Goal: Information Seeking & Learning: Learn about a topic

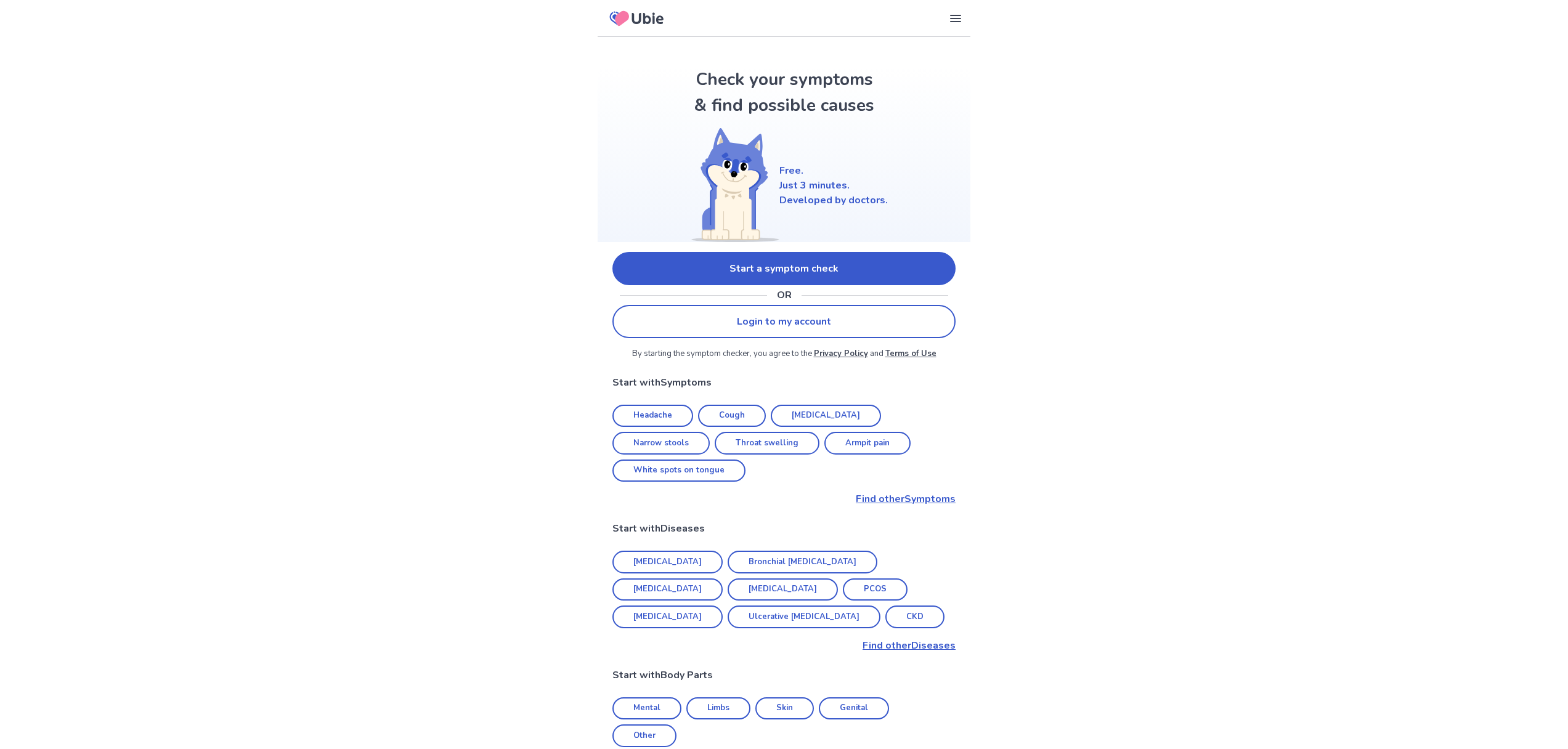
scroll to position [337, 0]
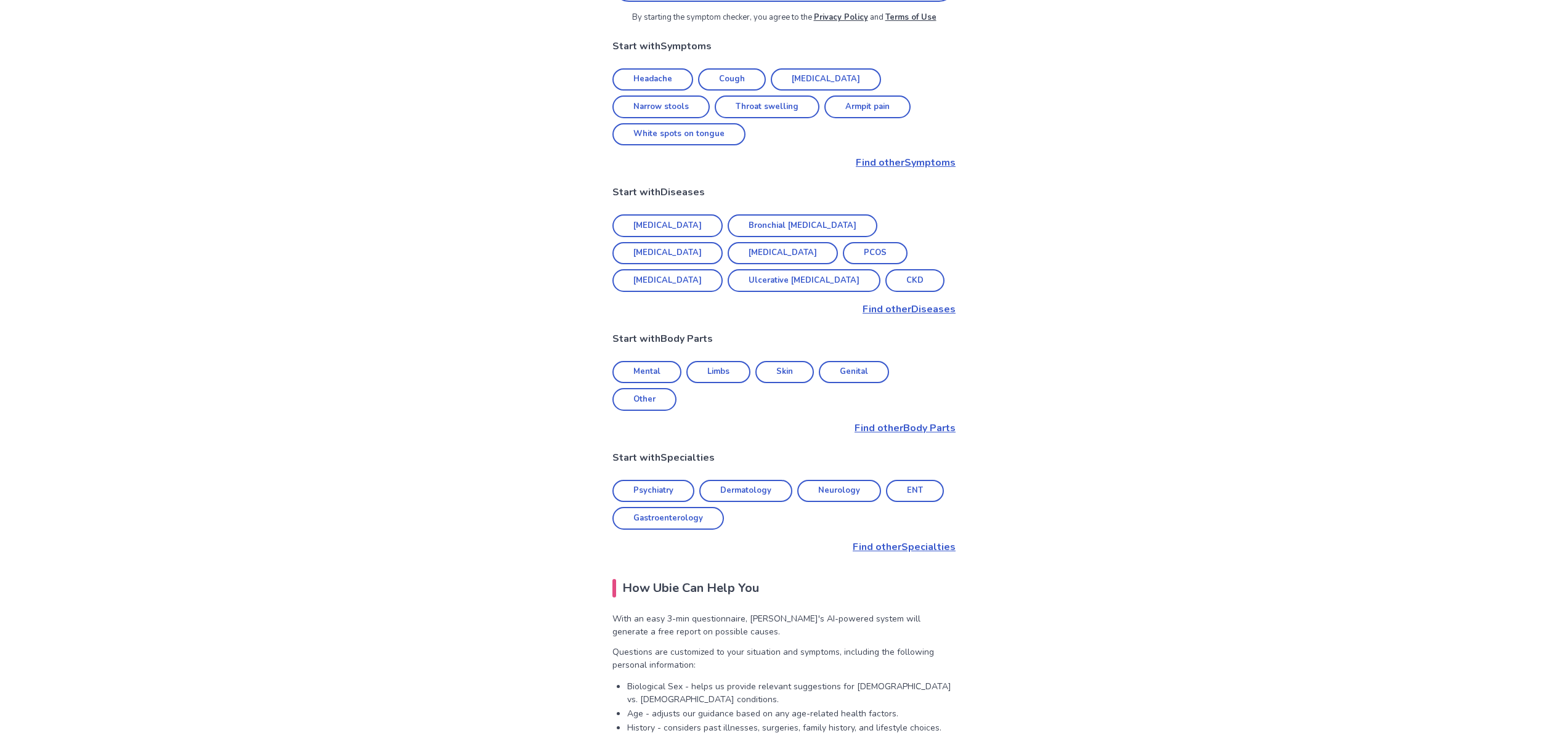
click at [820, 480] on link "Neurology" at bounding box center [839, 491] width 84 height 23
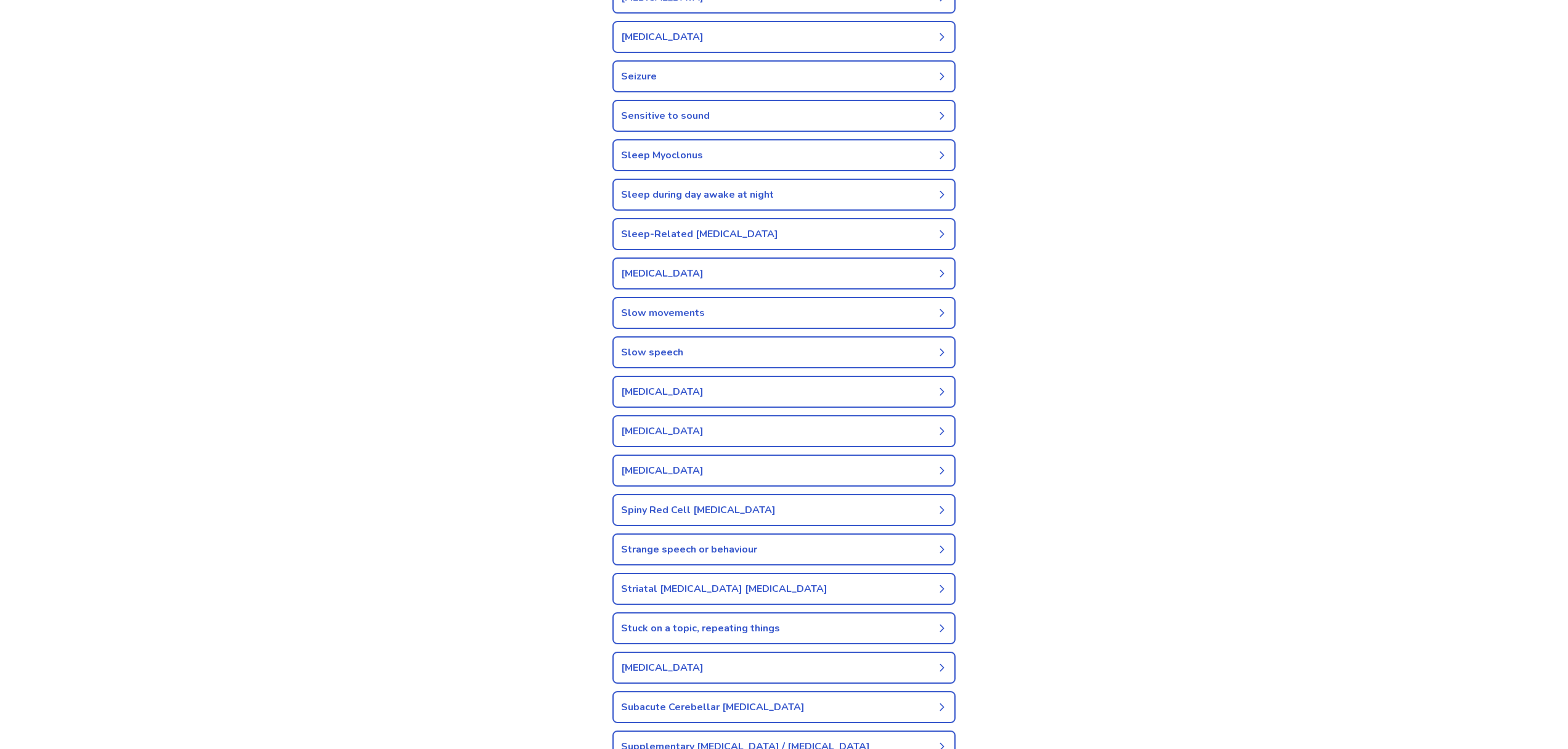
scroll to position [4397, 0]
click at [641, 91] on link "Seizure" at bounding box center [784, 78] width 343 height 32
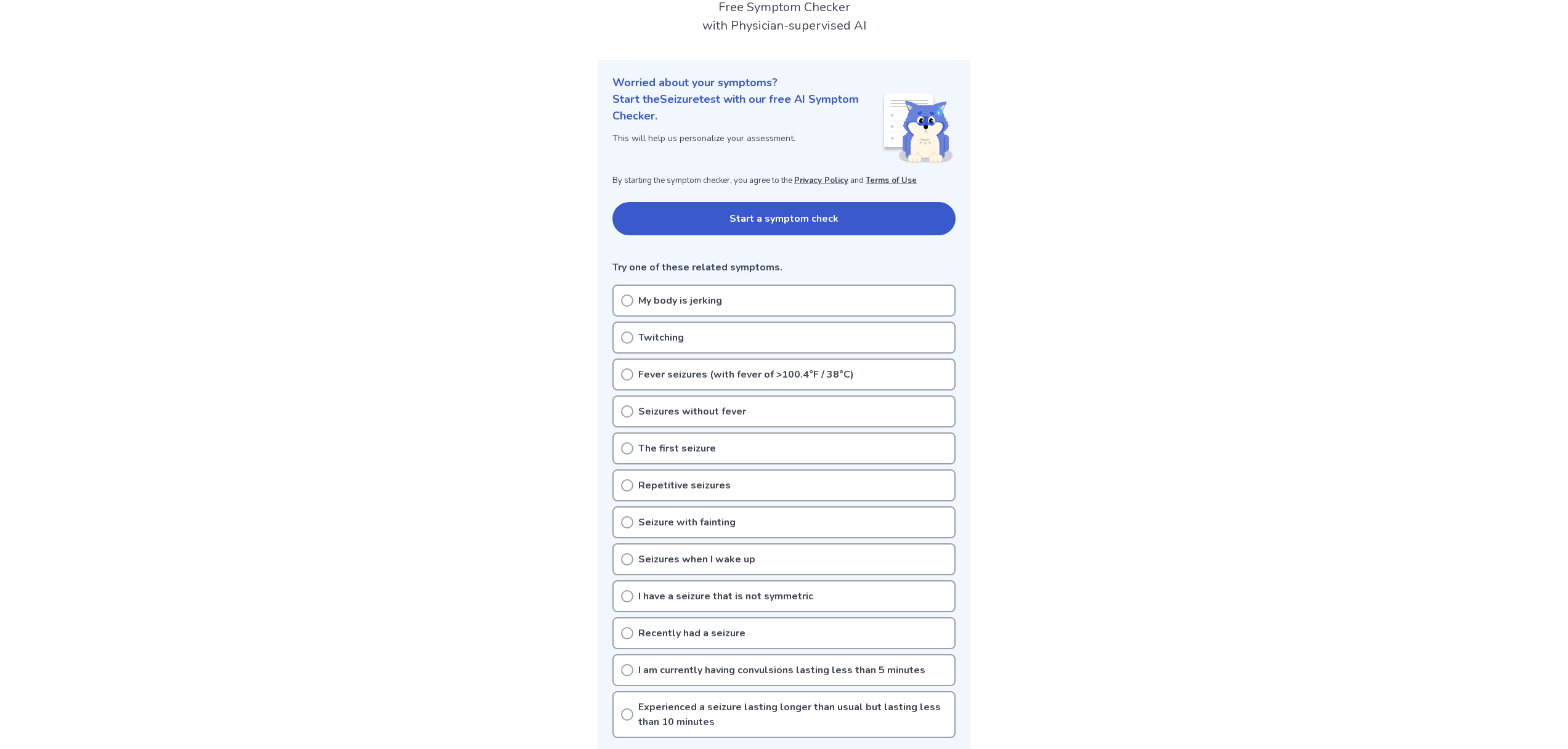
scroll to position [113, 0]
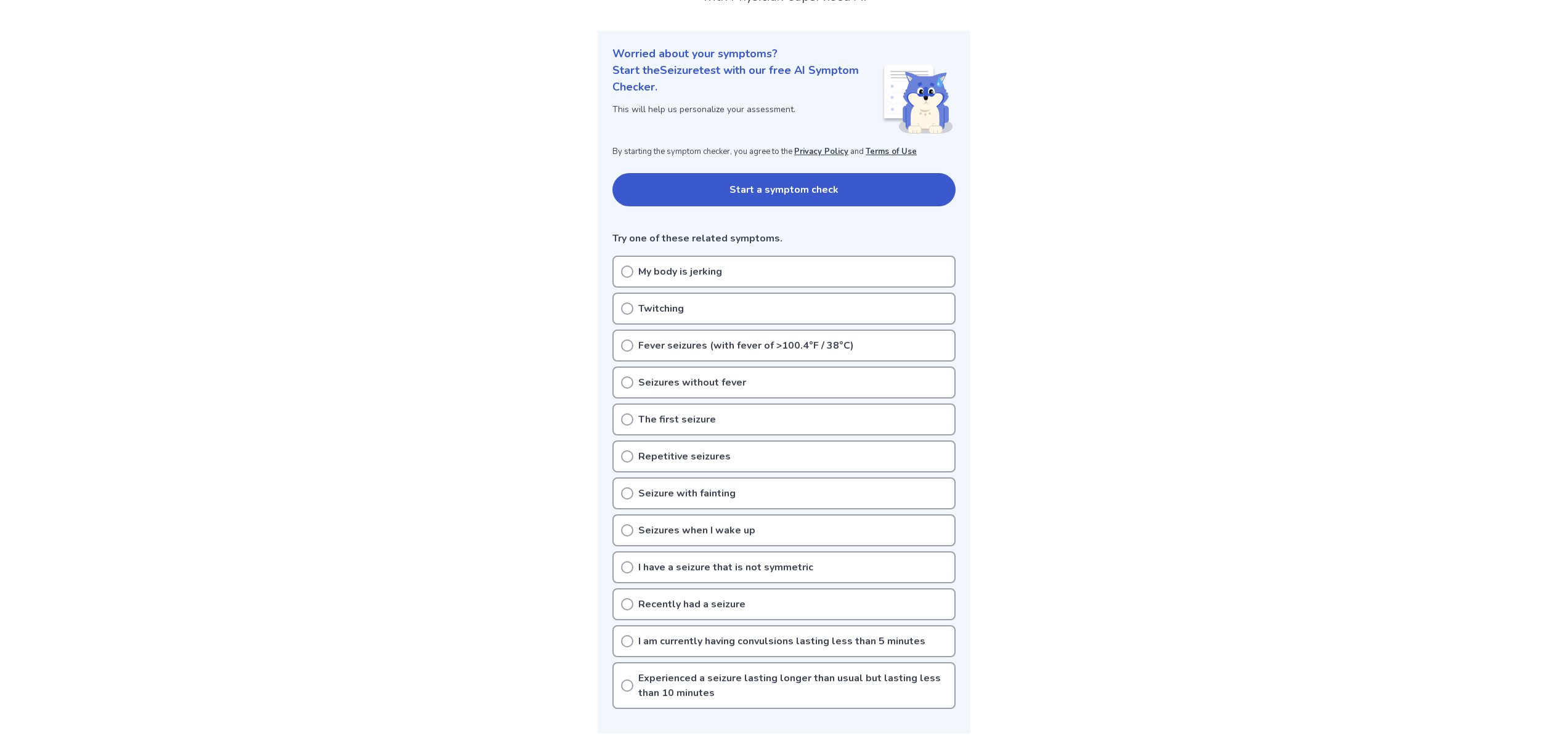
click at [625, 602] on icon at bounding box center [627, 604] width 13 height 13
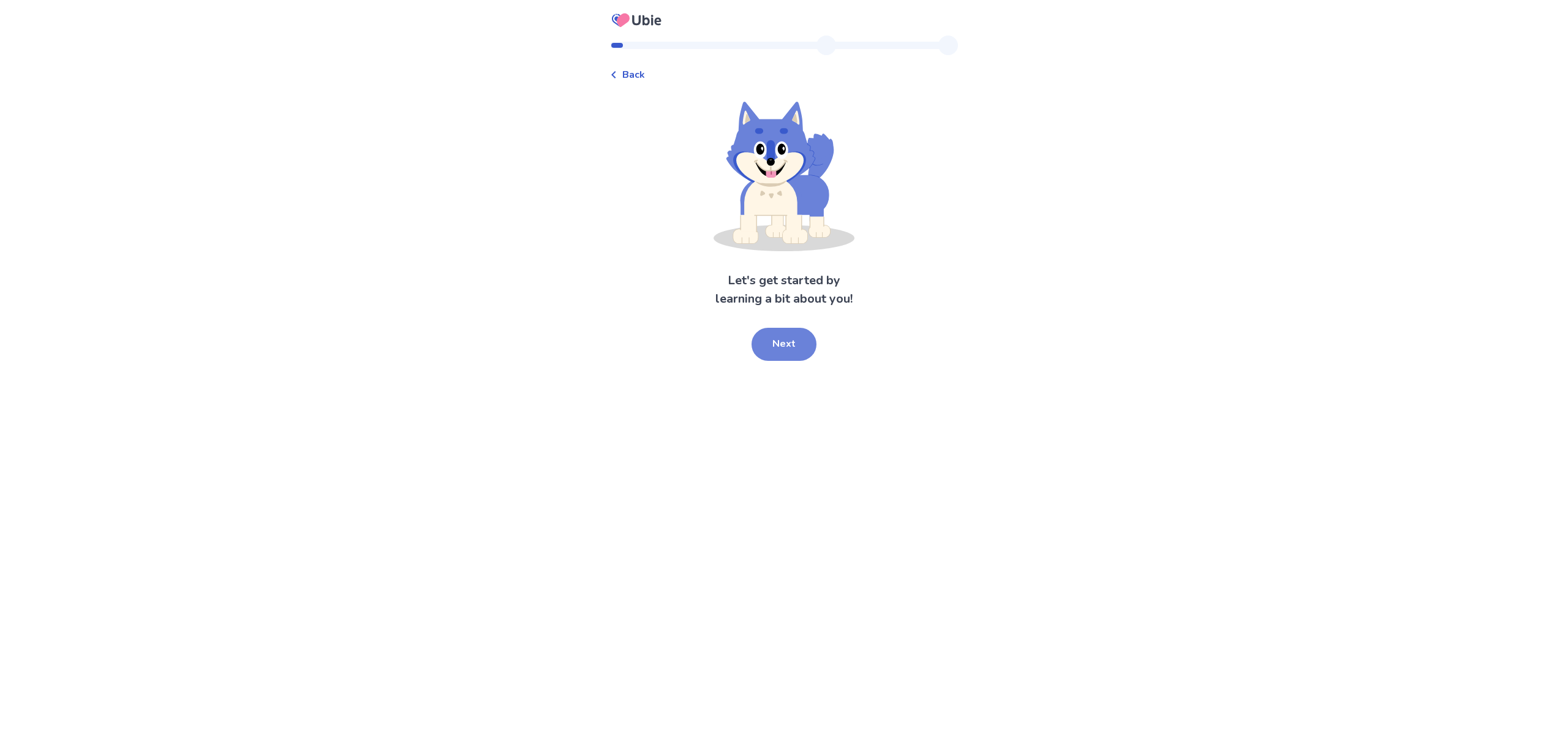
click at [789, 346] on button "Next" at bounding box center [784, 344] width 65 height 33
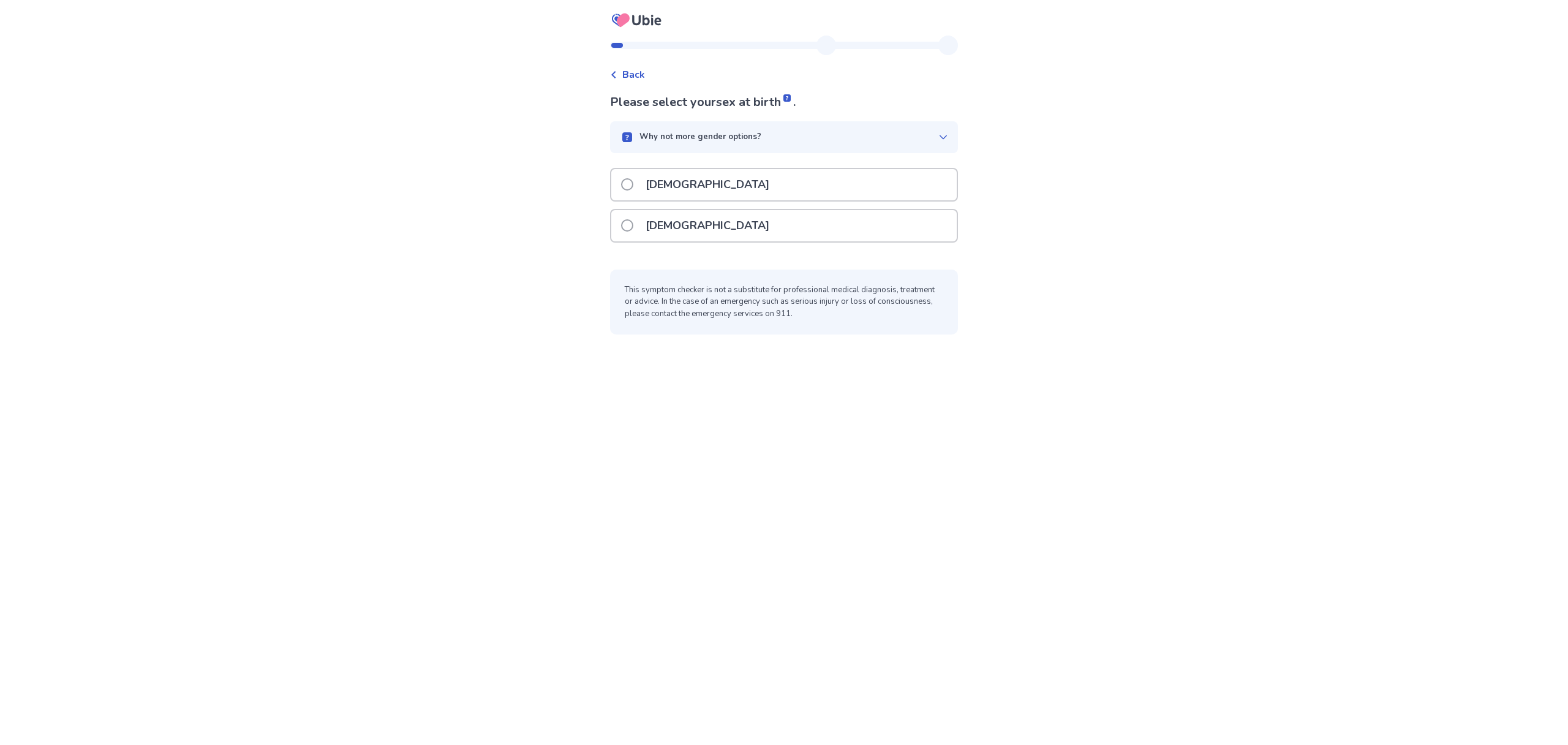
click at [631, 226] on span at bounding box center [627, 225] width 12 height 12
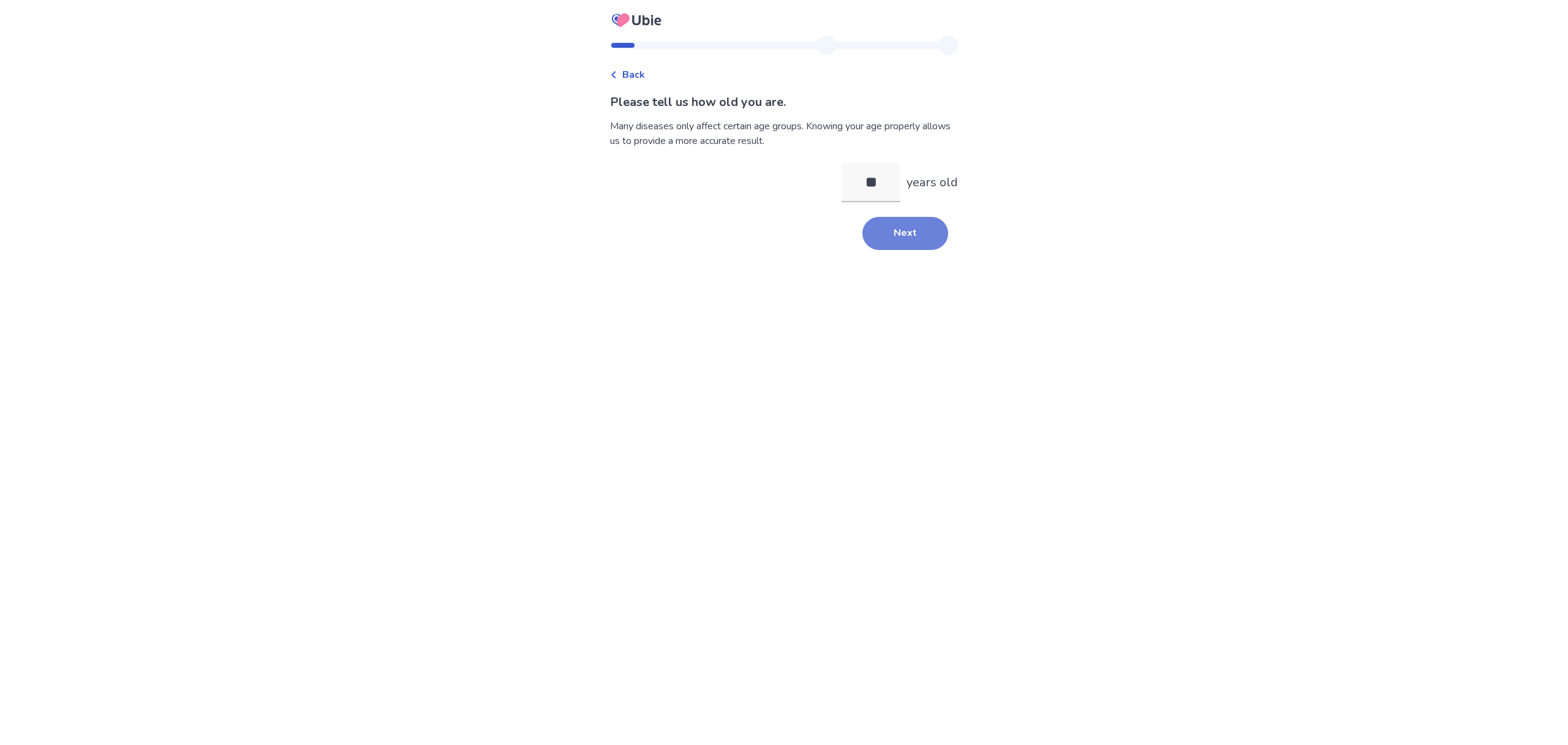
type input "**"
click at [903, 241] on button "Next" at bounding box center [905, 233] width 86 height 33
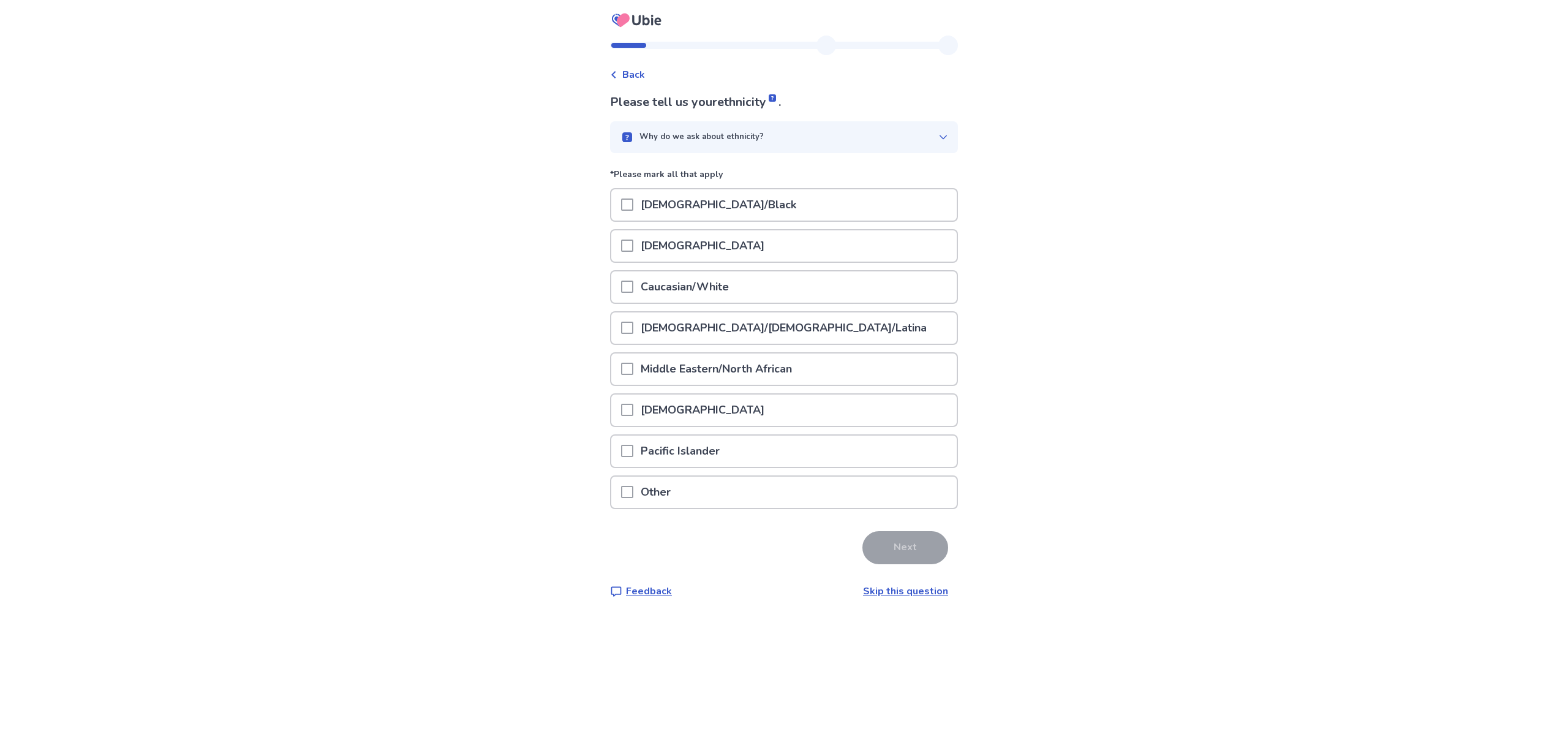
click at [642, 290] on p "Caucasian/White" at bounding box center [685, 287] width 103 height 31
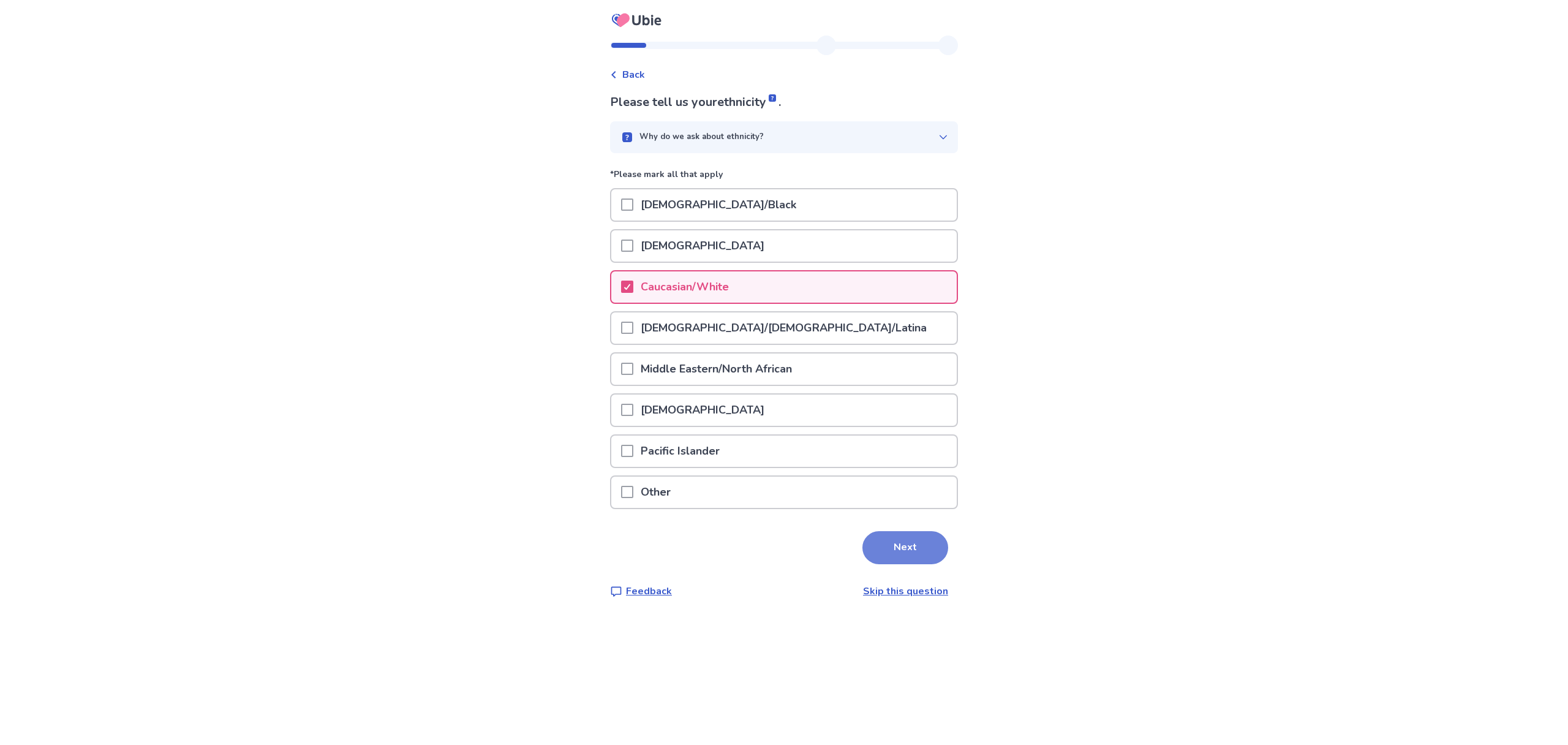
click at [888, 553] on button "Next" at bounding box center [905, 547] width 86 height 33
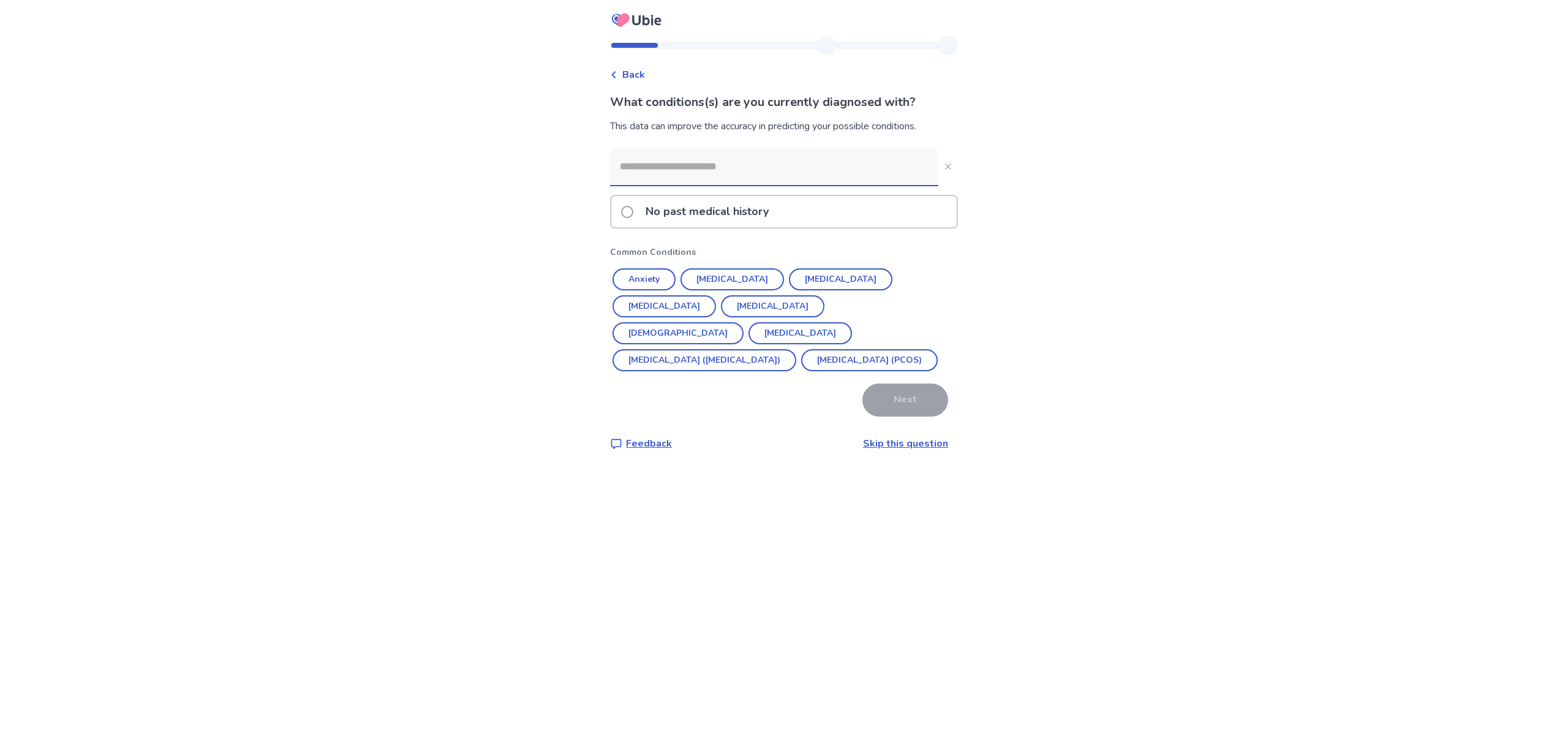
click at [895, 166] on input at bounding box center [774, 166] width 328 height 37
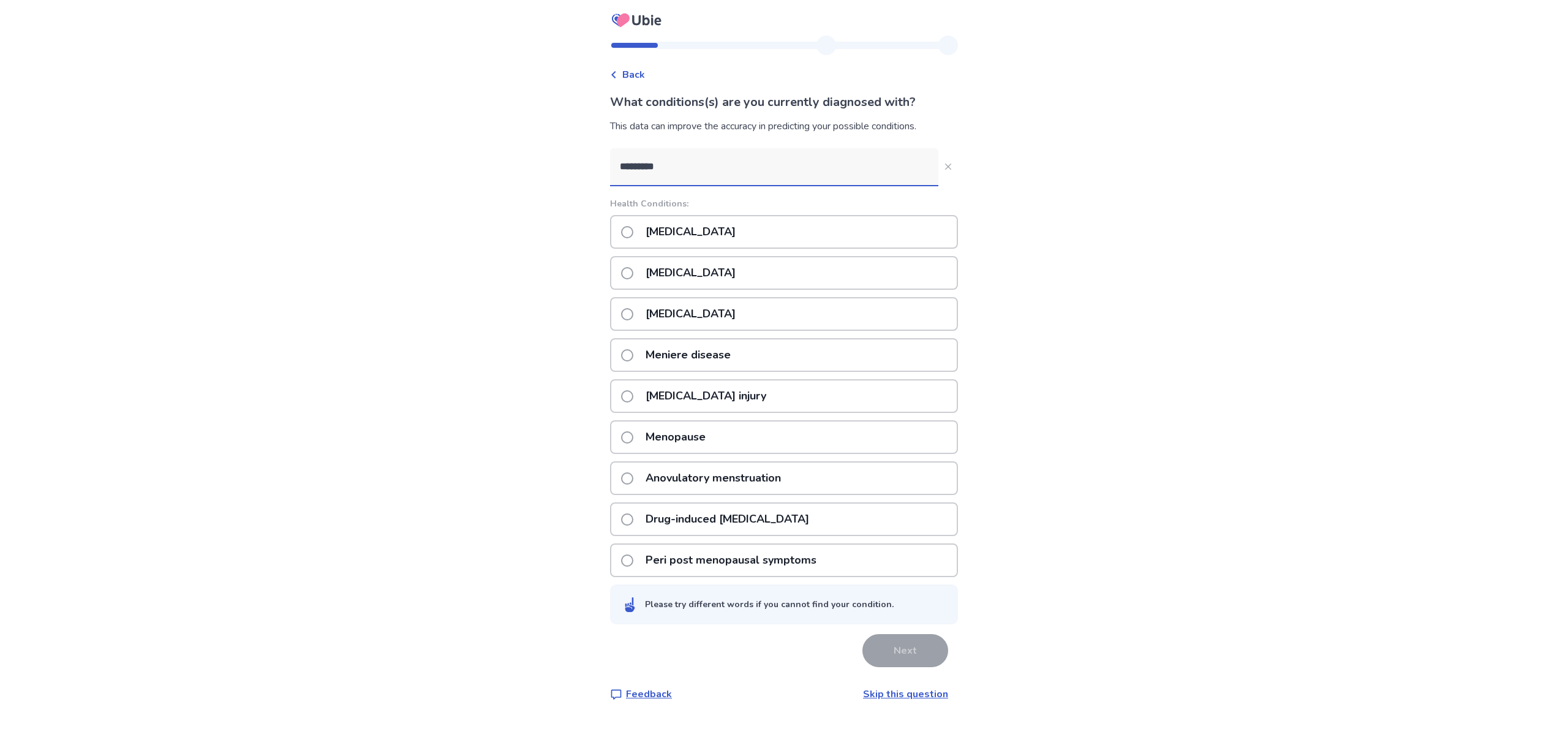
type input "*********"
click at [633, 233] on span at bounding box center [627, 232] width 12 height 12
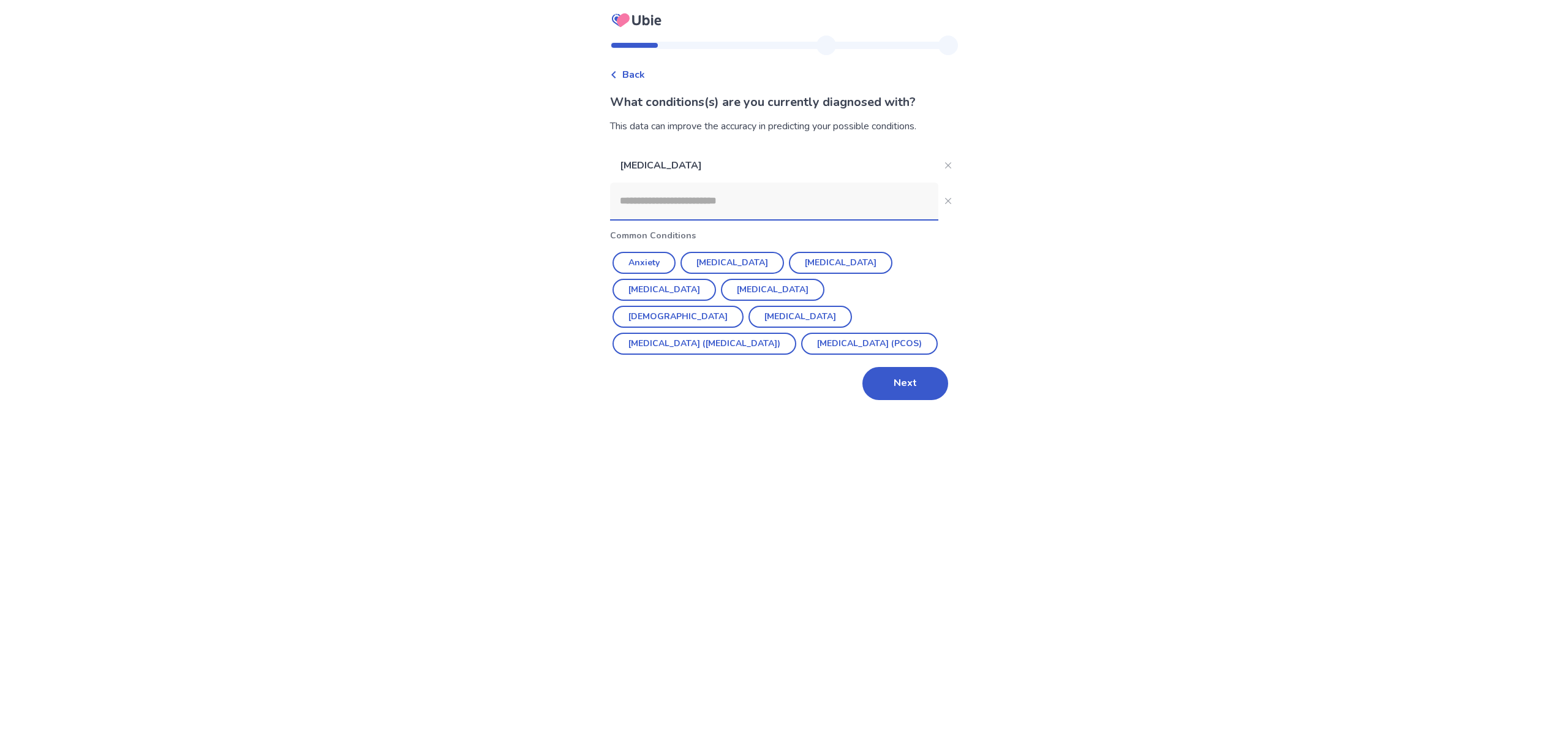
click at [679, 199] on input at bounding box center [774, 201] width 328 height 37
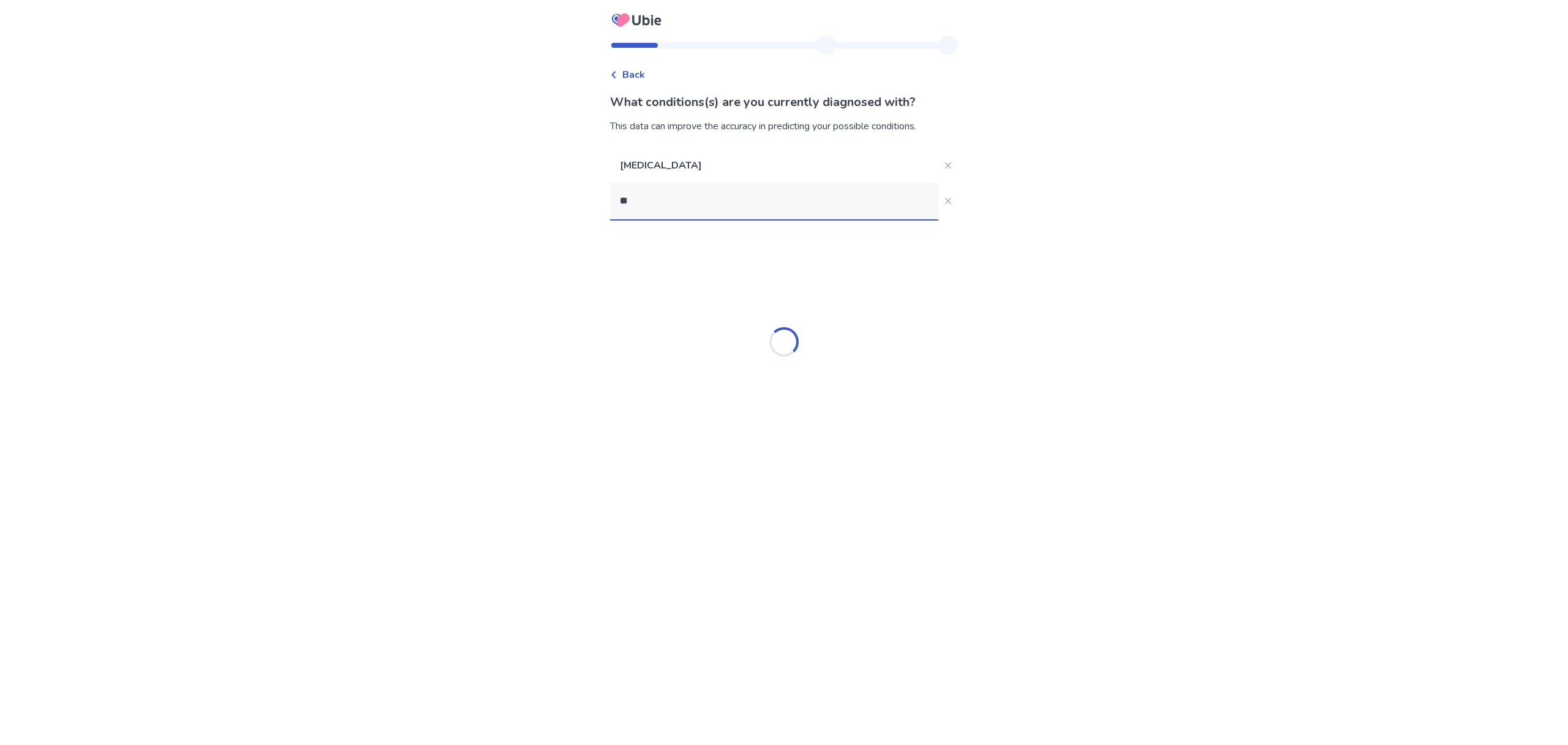
type input "*"
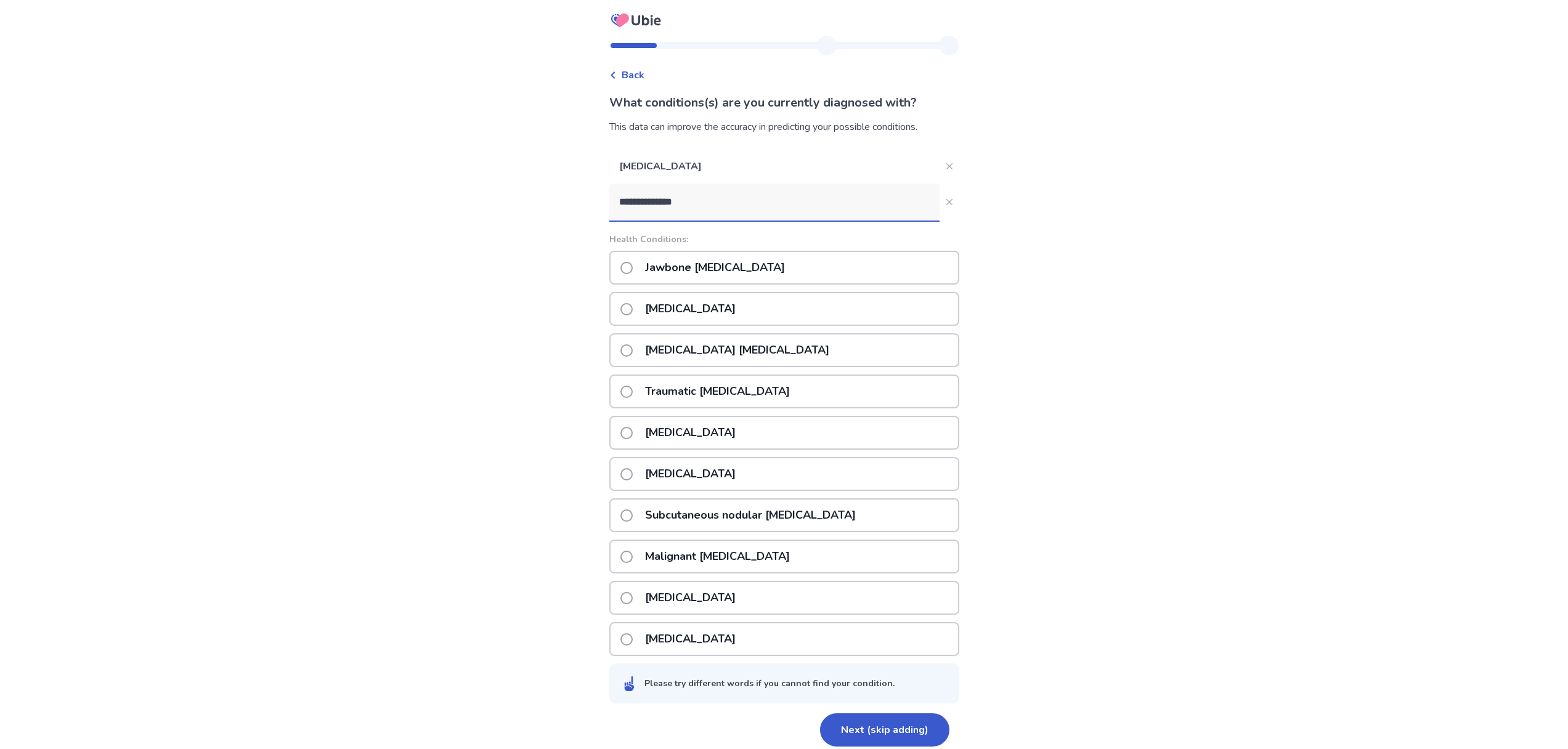
type input "**********"
click at [633, 476] on span at bounding box center [626, 474] width 13 height 13
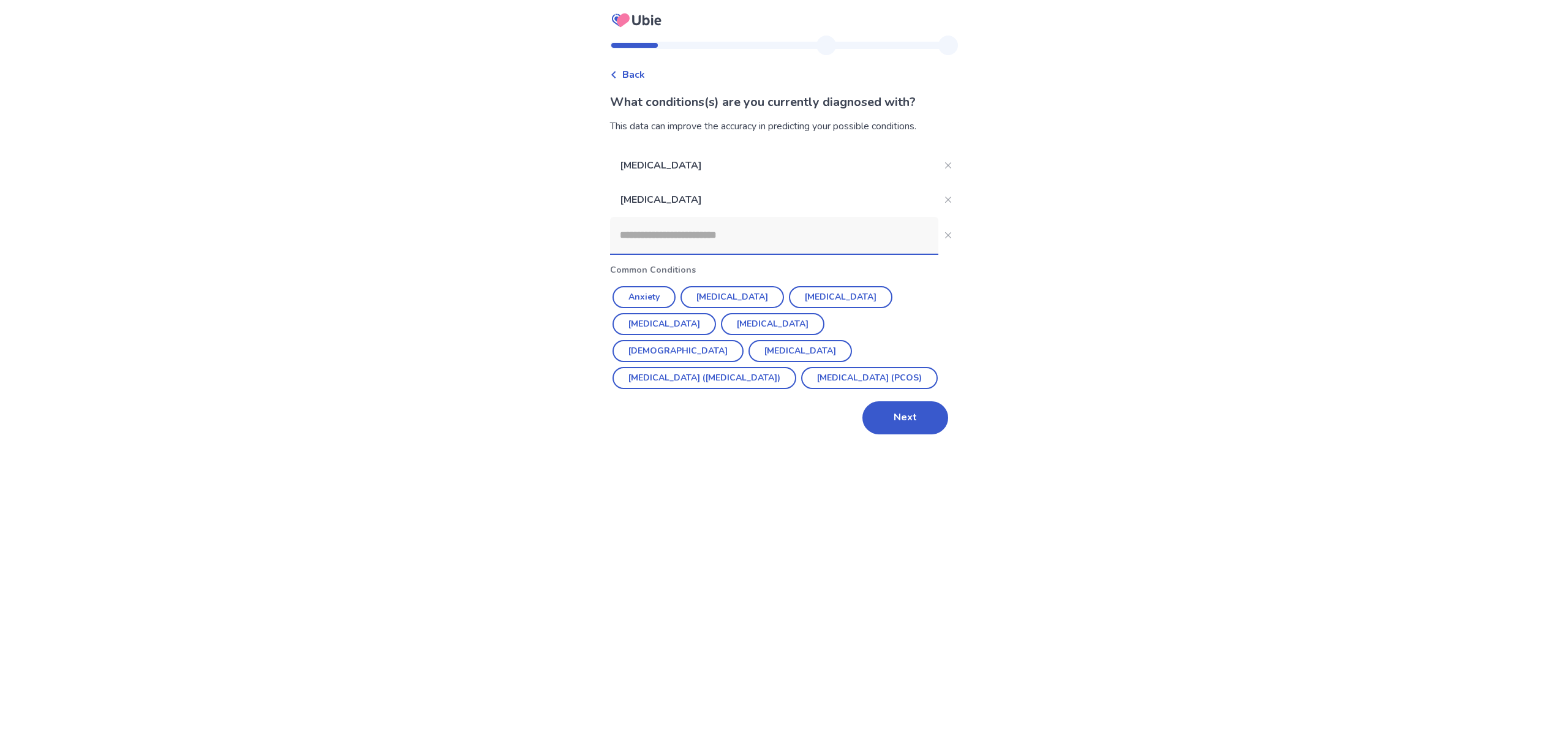
click at [742, 241] on input at bounding box center [774, 235] width 328 height 37
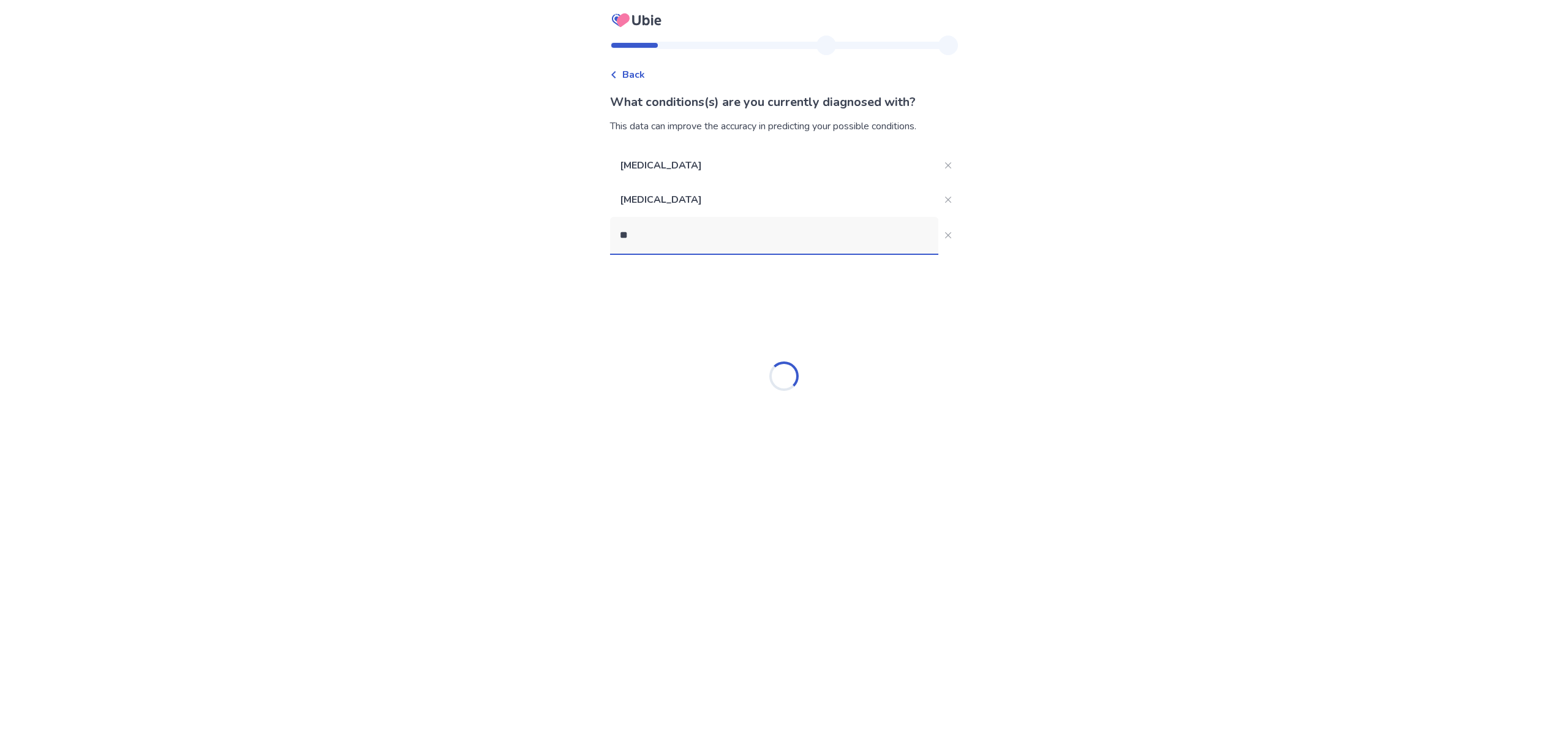
type input "*"
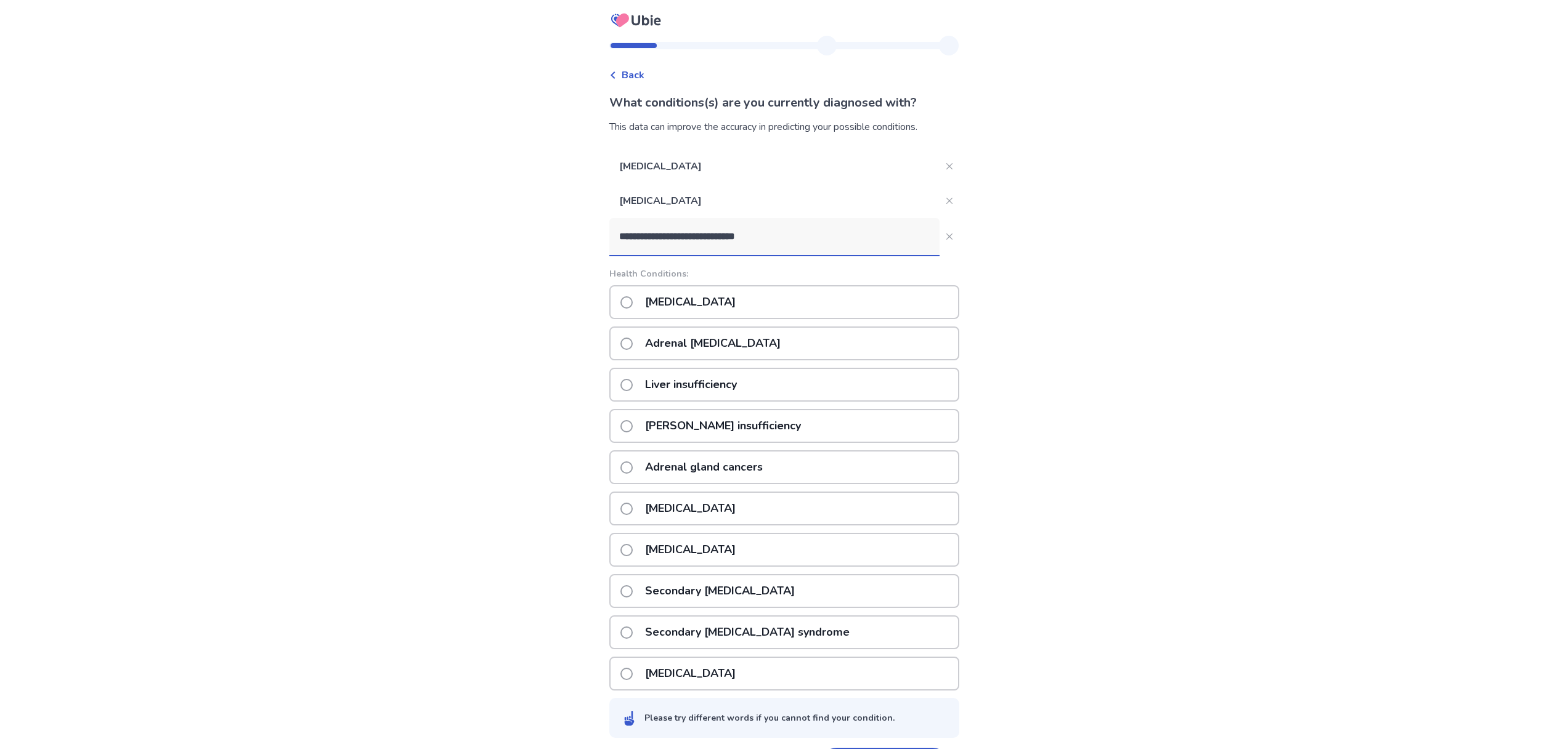
type input "**********"
click at [630, 303] on span at bounding box center [626, 302] width 13 height 13
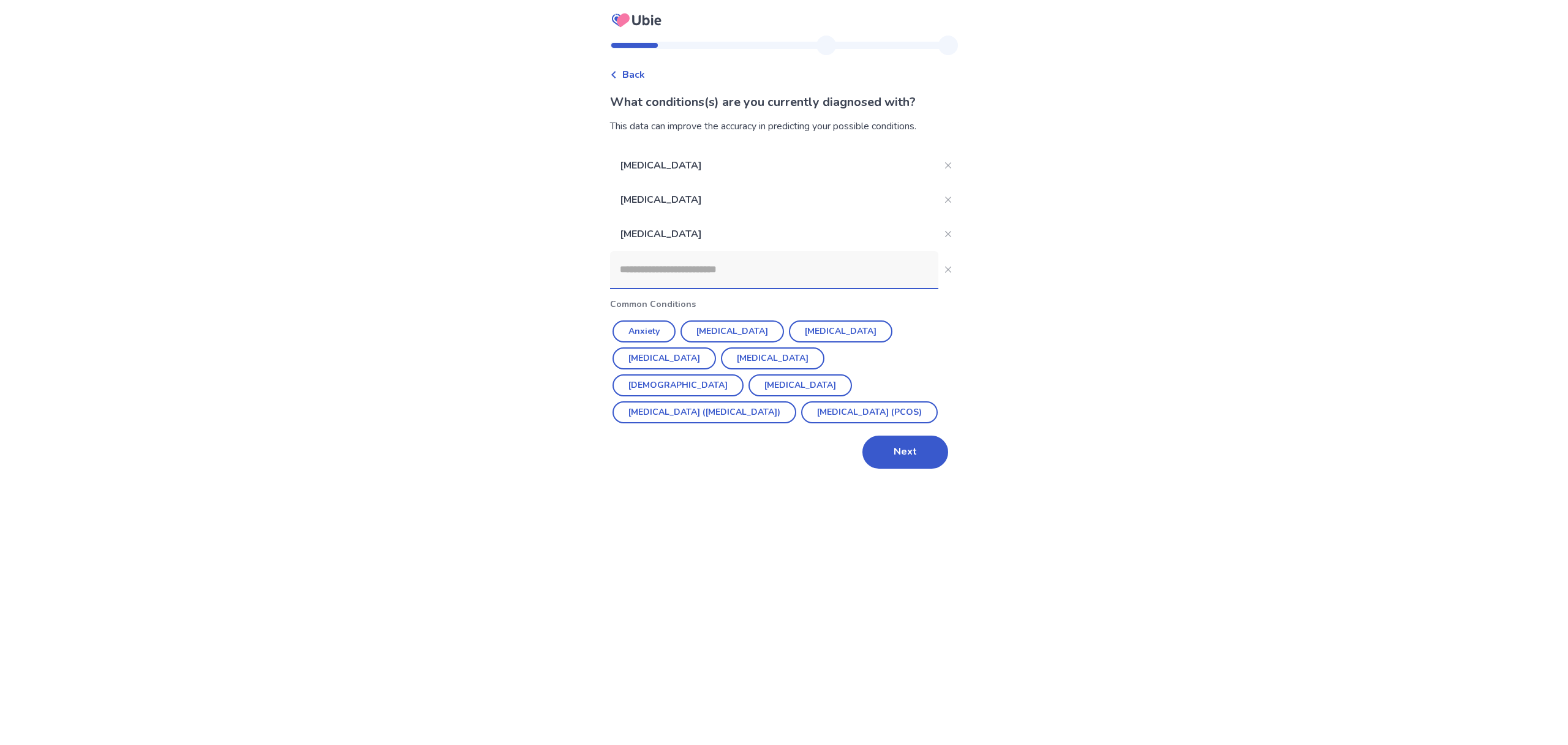
click at [661, 276] on input at bounding box center [774, 270] width 328 height 37
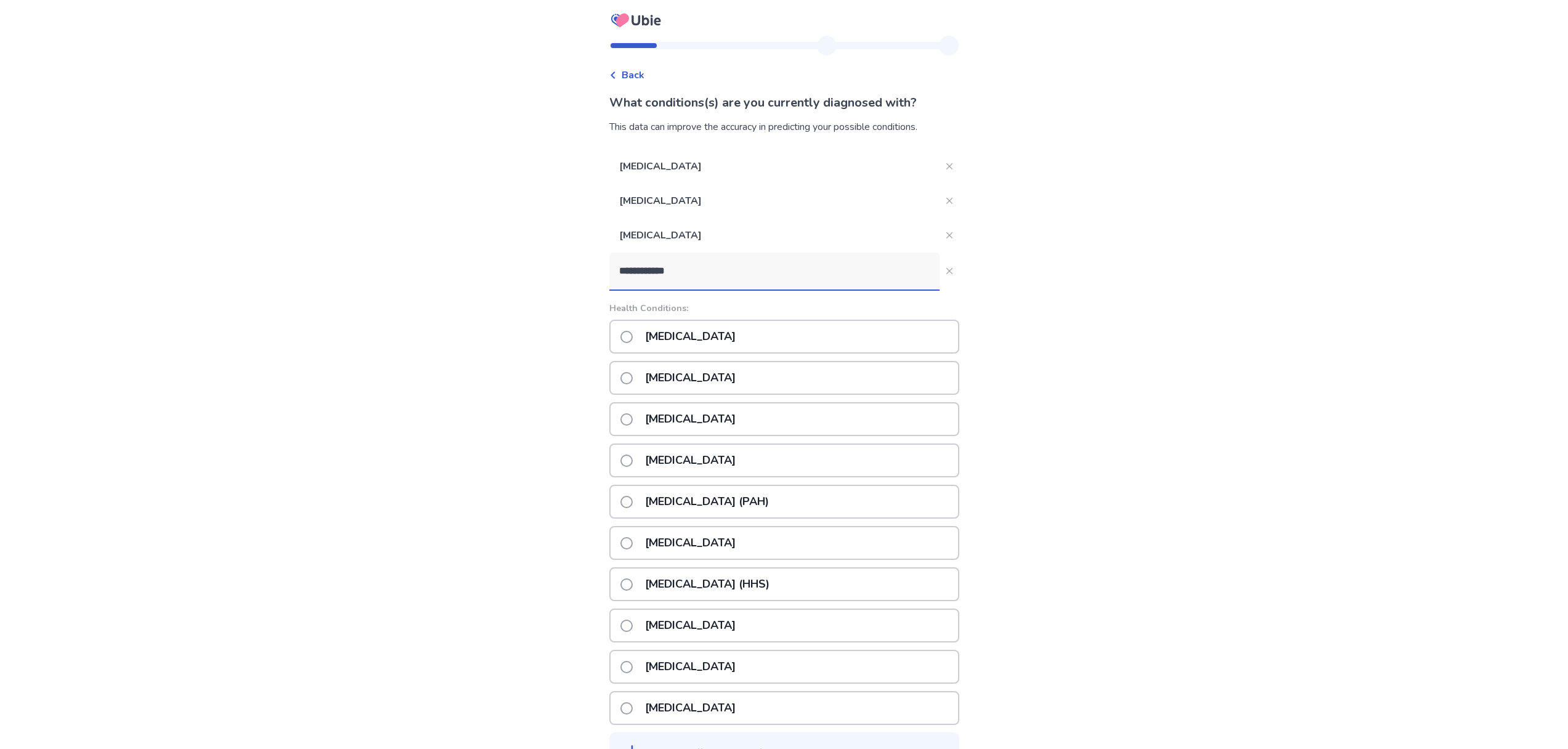
type input "**********"
click at [633, 337] on span at bounding box center [626, 337] width 13 height 13
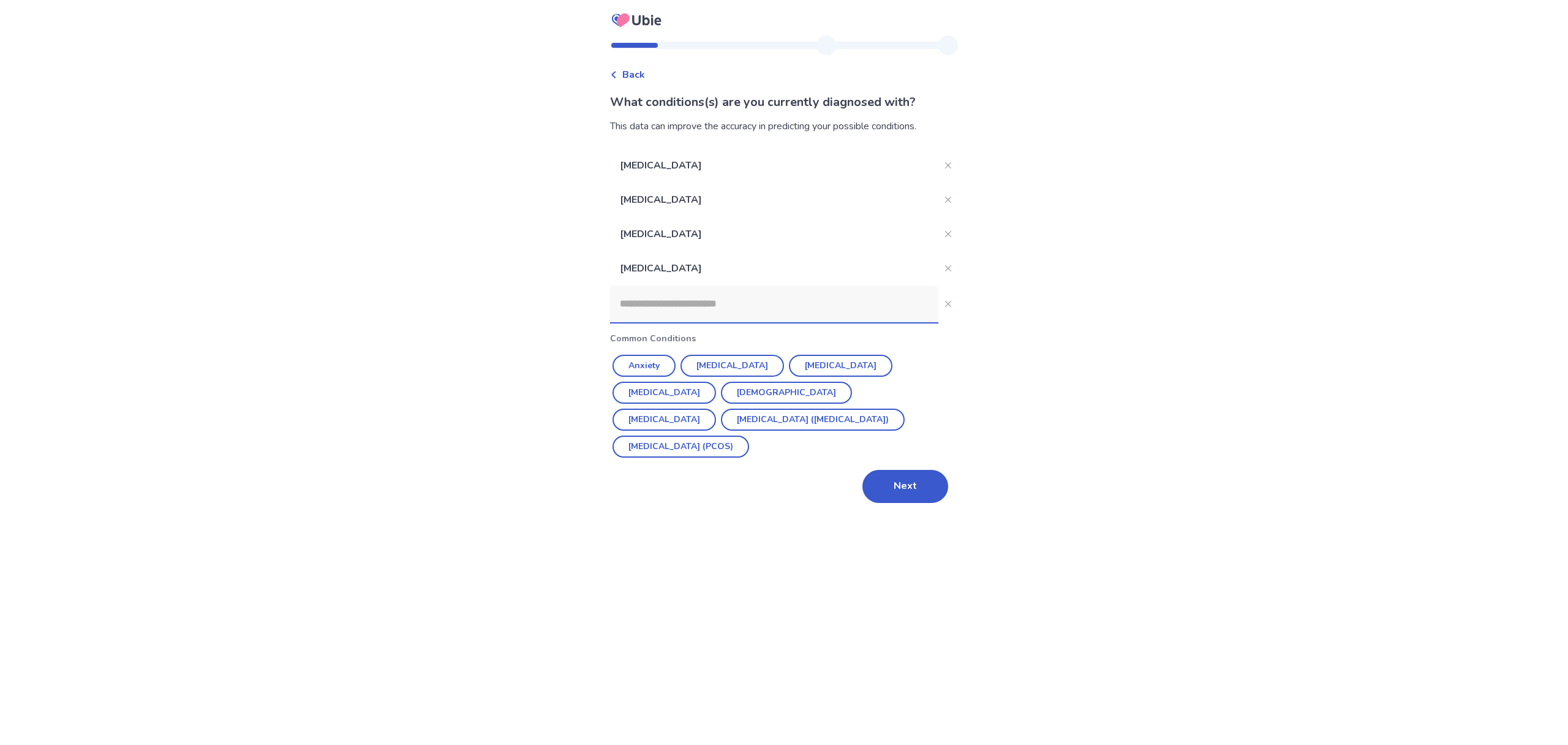
click at [673, 298] on input at bounding box center [774, 304] width 328 height 37
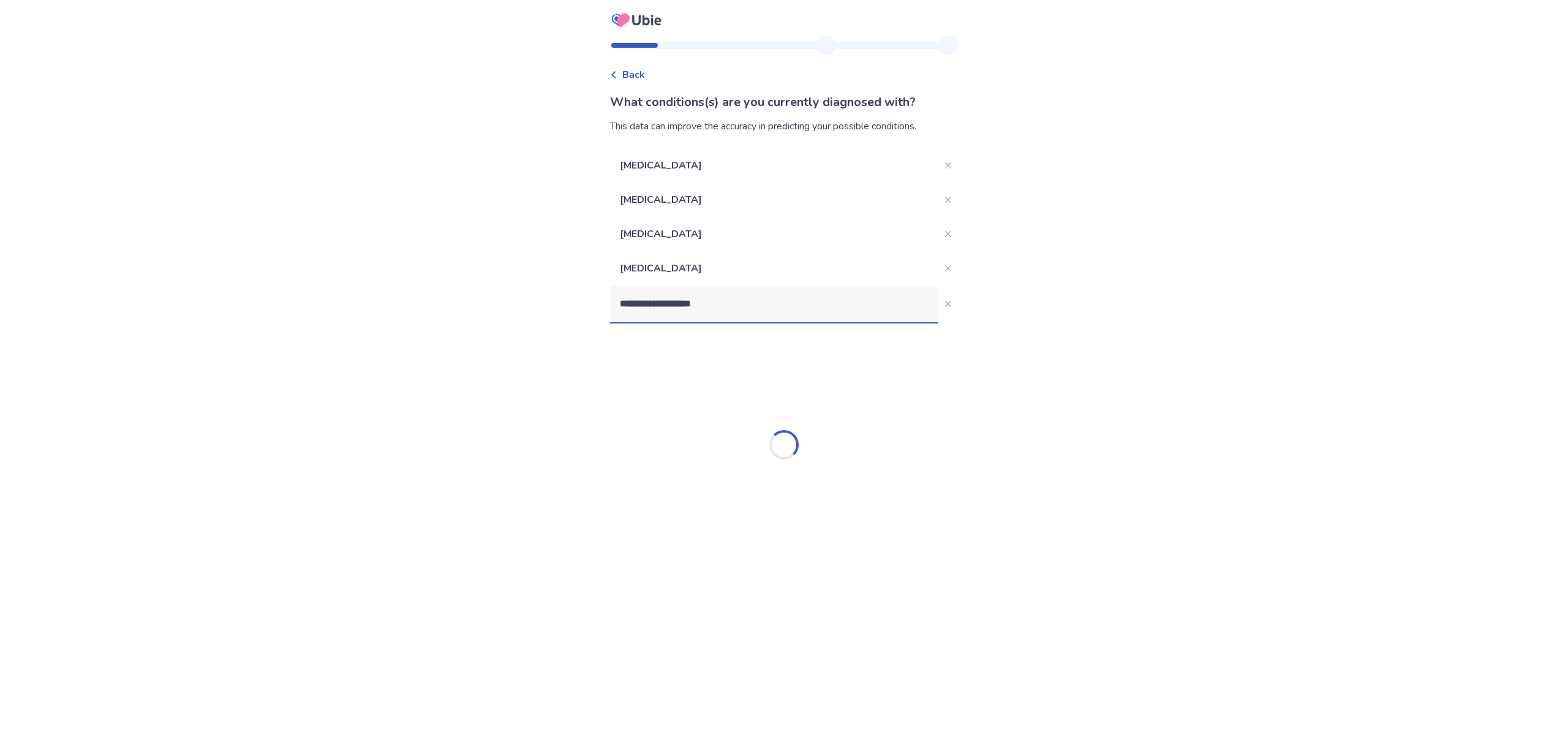
type input "**********"
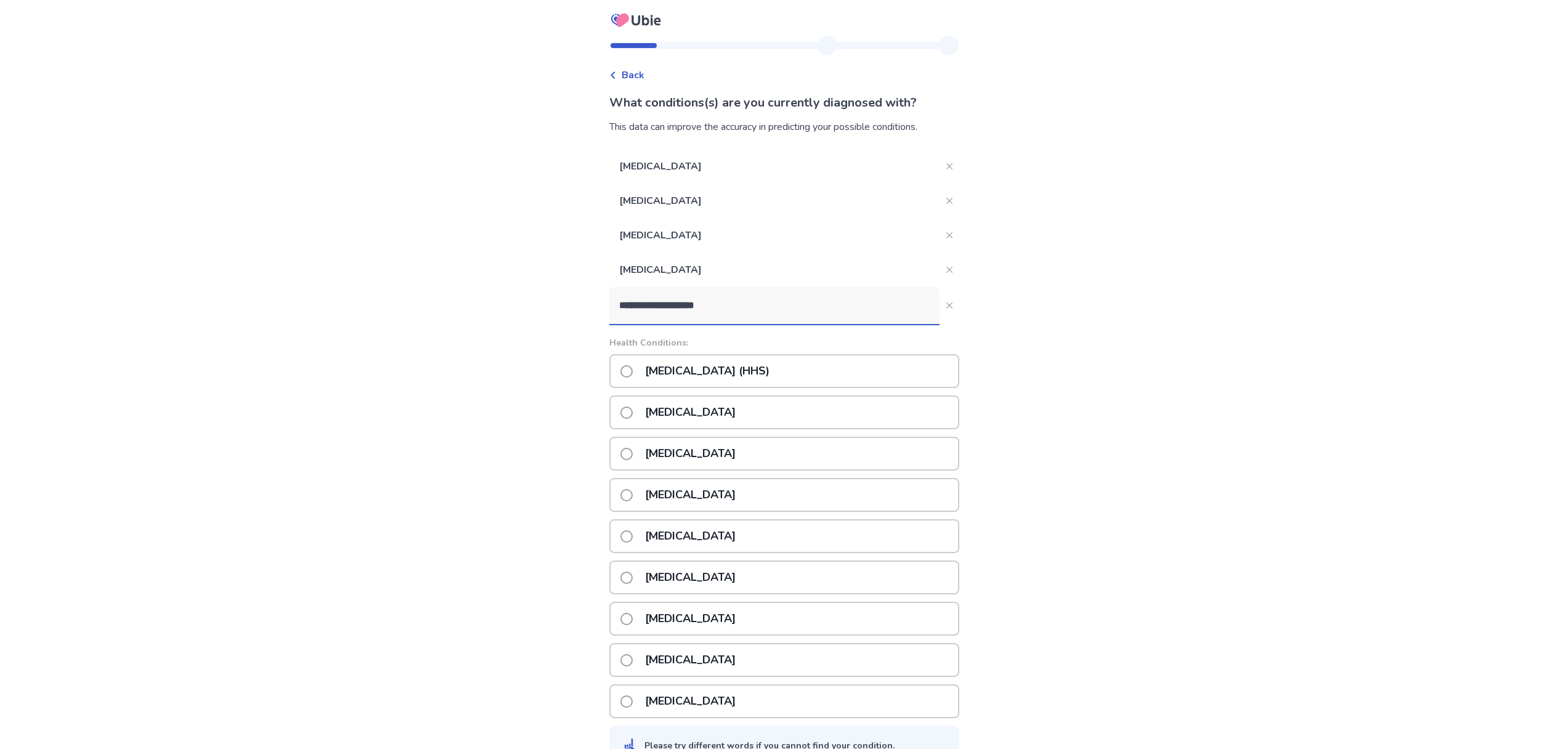
drag, startPoint x: 758, startPoint y: 312, endPoint x: 618, endPoint y: 300, distance: 140.5
click at [618, 300] on input "**********" at bounding box center [774, 306] width 330 height 37
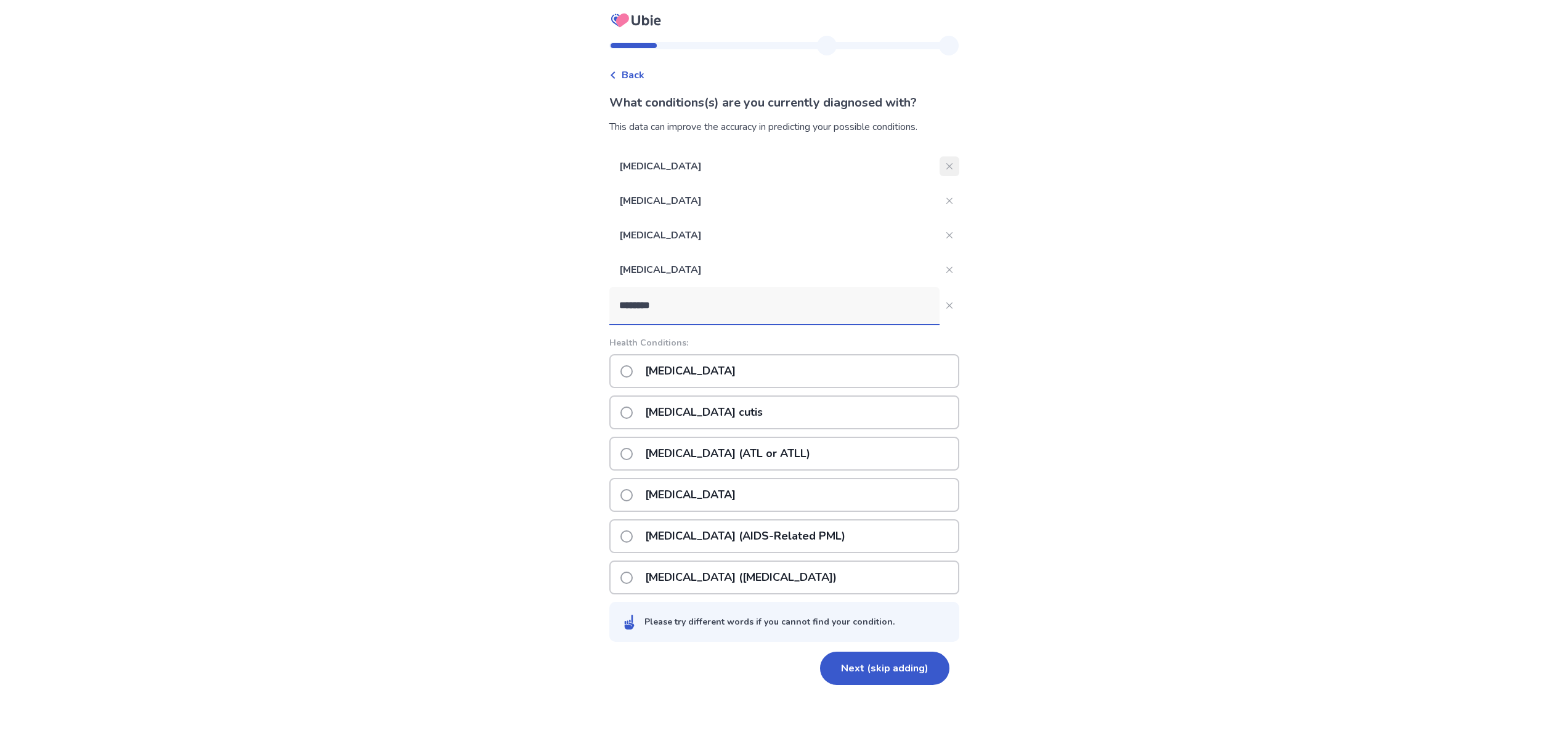
type input "********"
click at [946, 167] on icon "Close" at bounding box center [949, 166] width 6 height 6
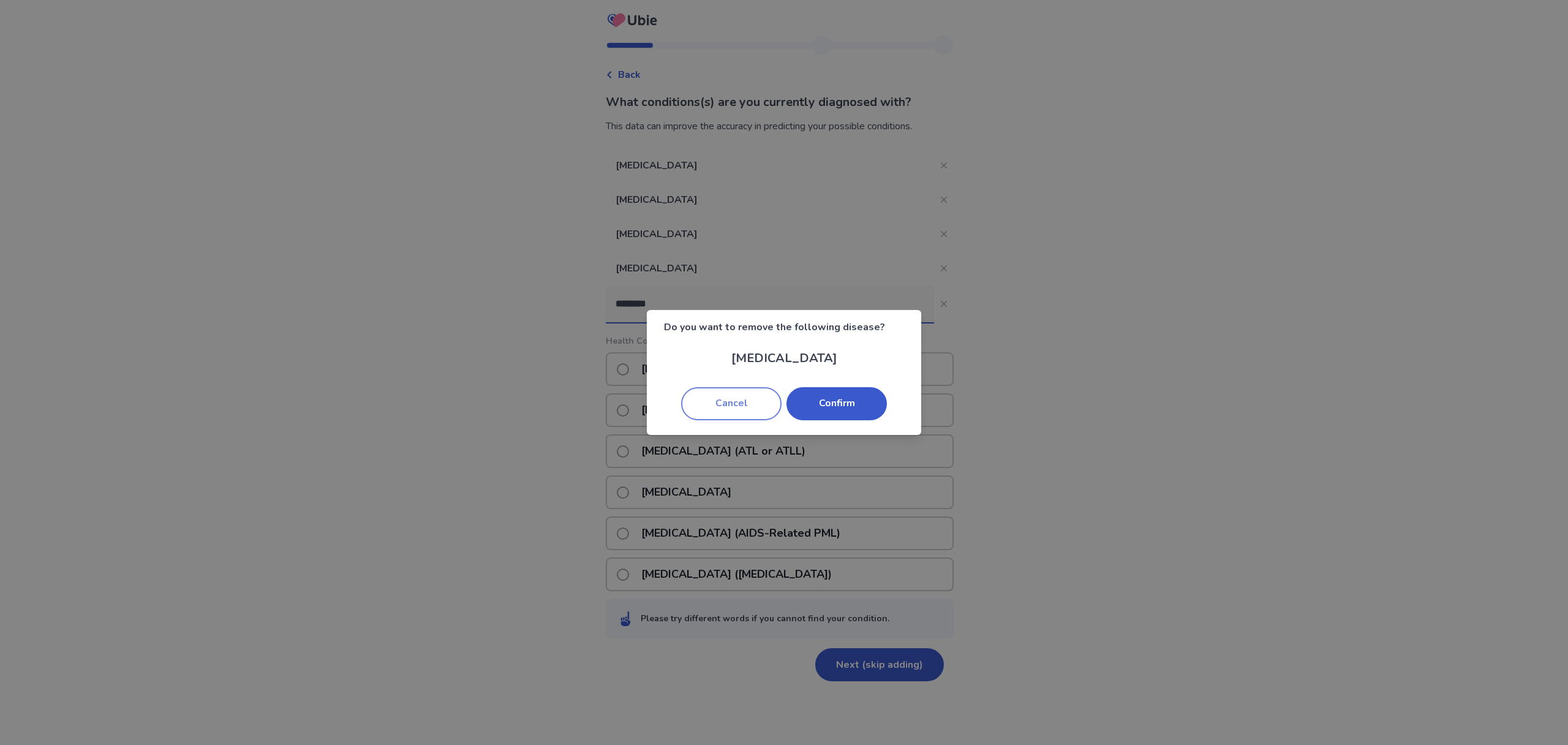
click at [758, 407] on button "Cancel" at bounding box center [731, 404] width 100 height 33
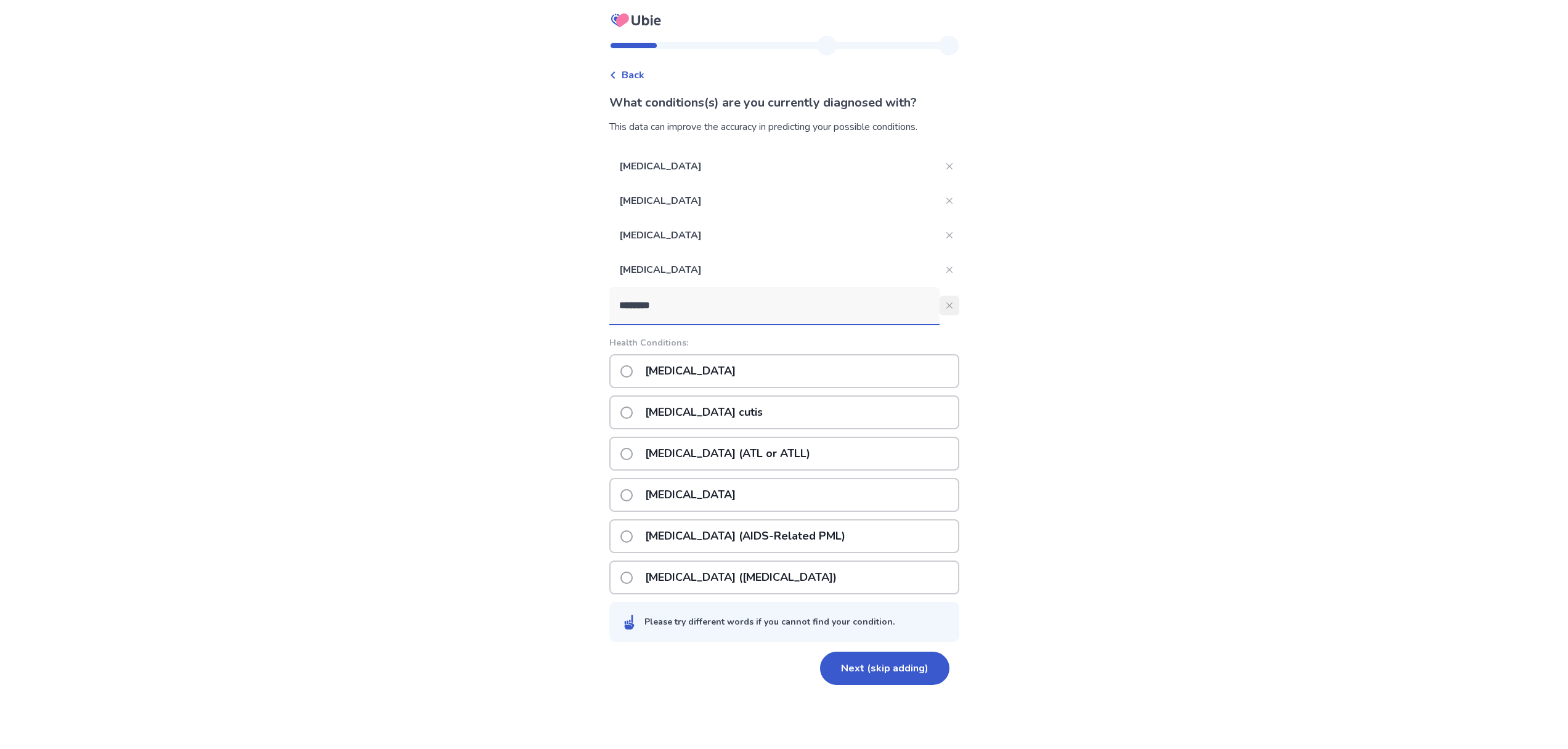
click at [946, 305] on icon "Close" at bounding box center [949, 306] width 6 height 6
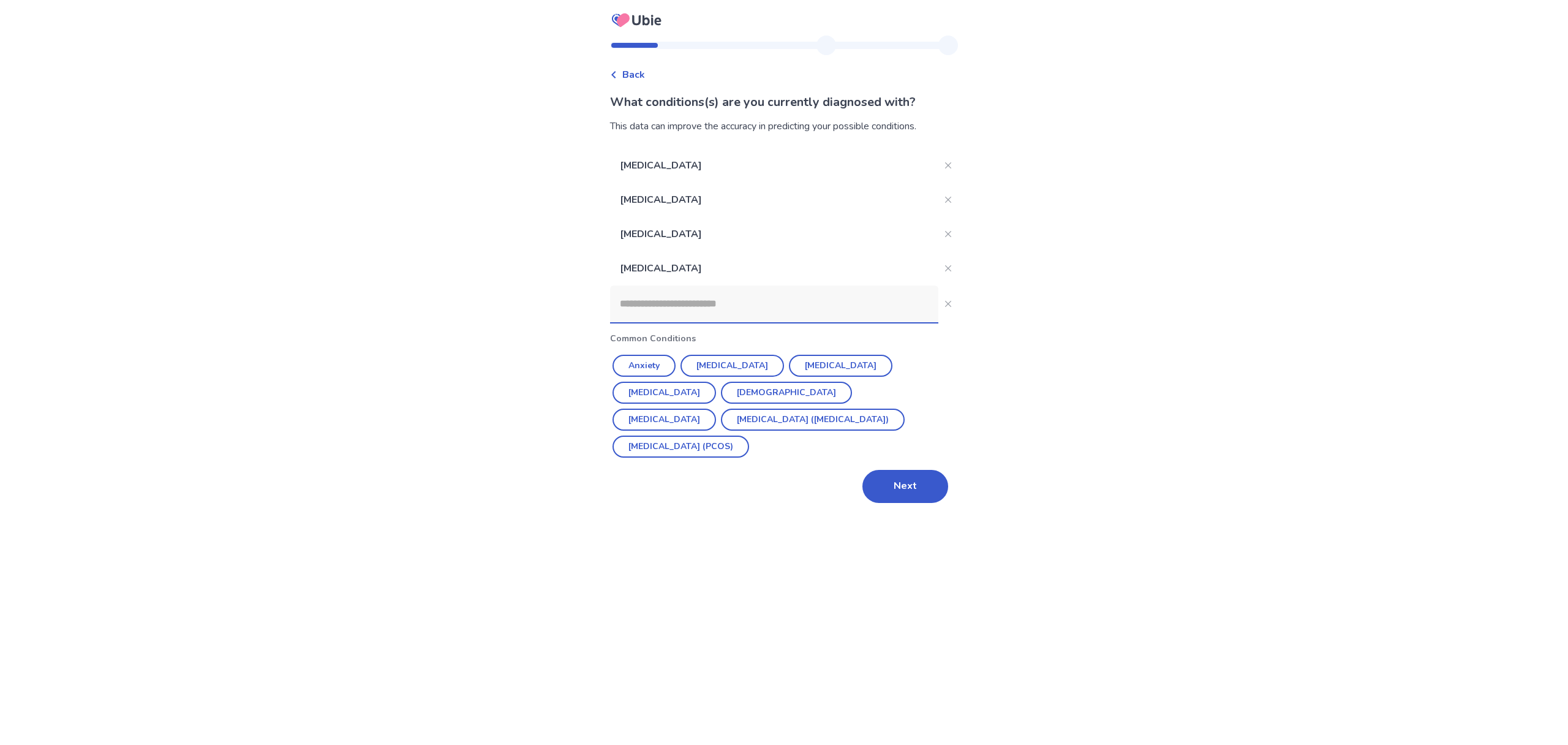
click at [913, 441] on div "Meningioma Brain injury Adrenal insufficiency Hypertension Common Conditions An…" at bounding box center [784, 325] width 348 height 355
drag, startPoint x: 908, startPoint y: 459, endPoint x: 910, endPoint y: 451, distance: 8.2
click at [908, 470] on button "Next" at bounding box center [905, 486] width 86 height 33
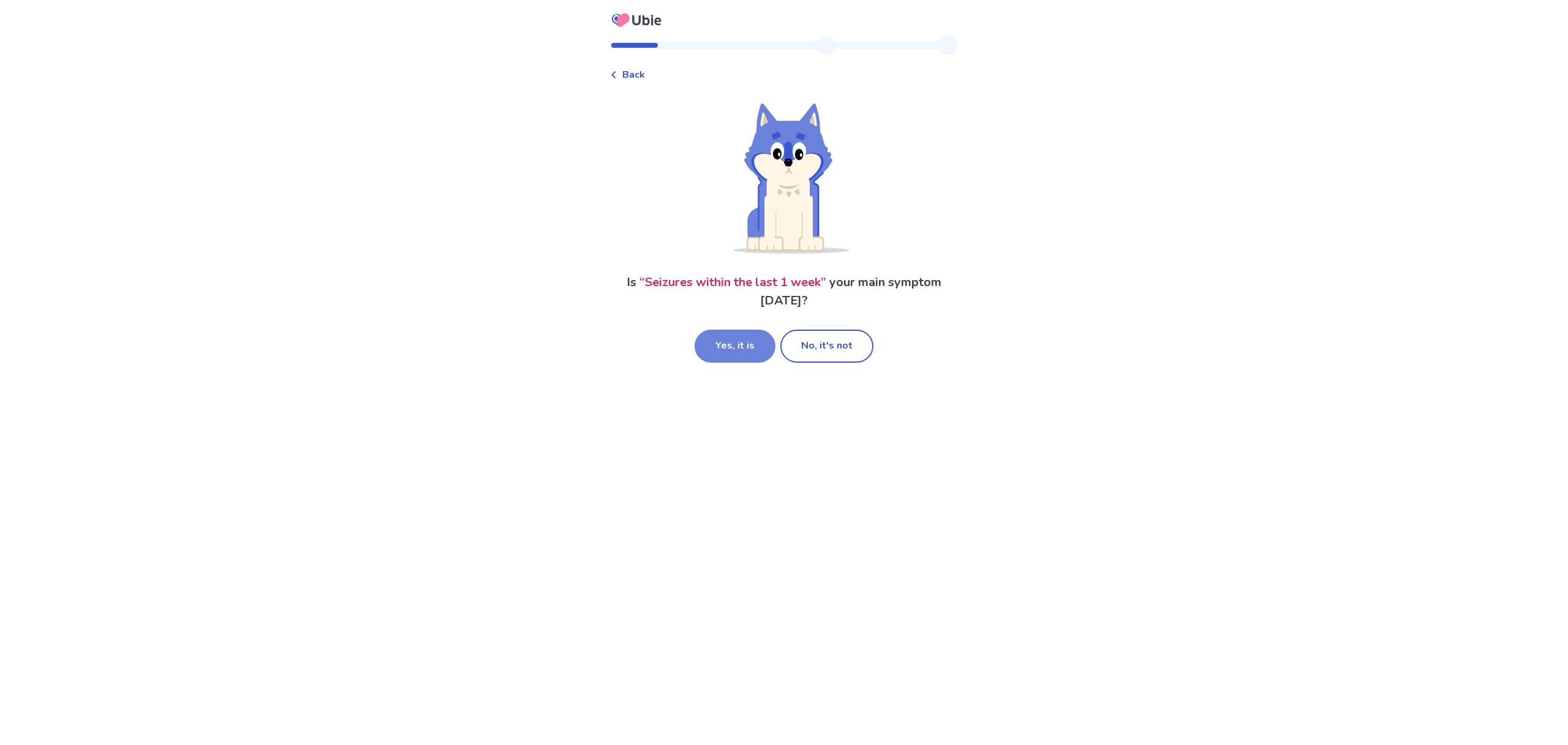
click at [729, 348] on button "Yes, it is" at bounding box center [735, 346] width 81 height 33
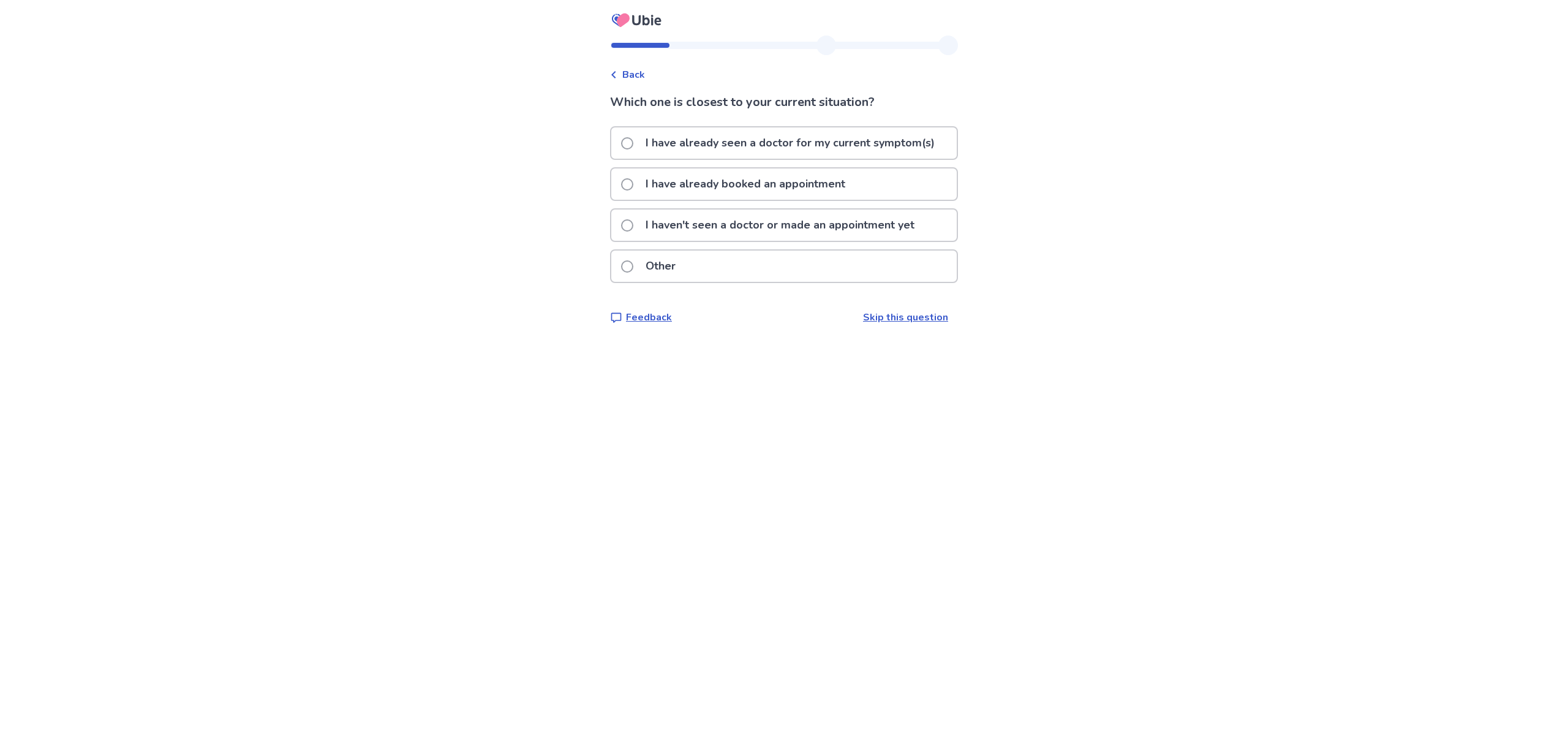
click at [631, 141] on span at bounding box center [627, 143] width 12 height 12
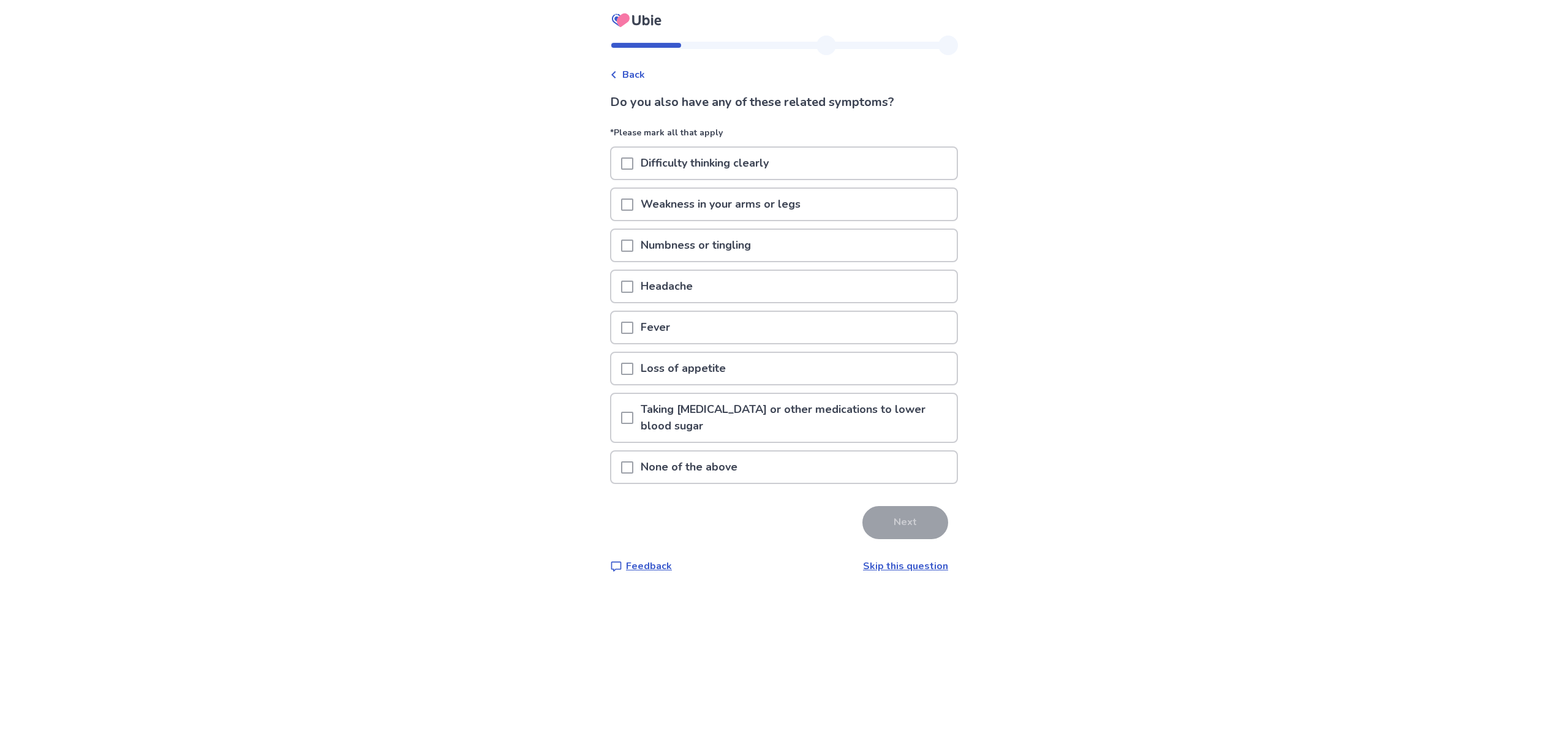
click at [639, 76] on span "Back" at bounding box center [633, 75] width 23 height 15
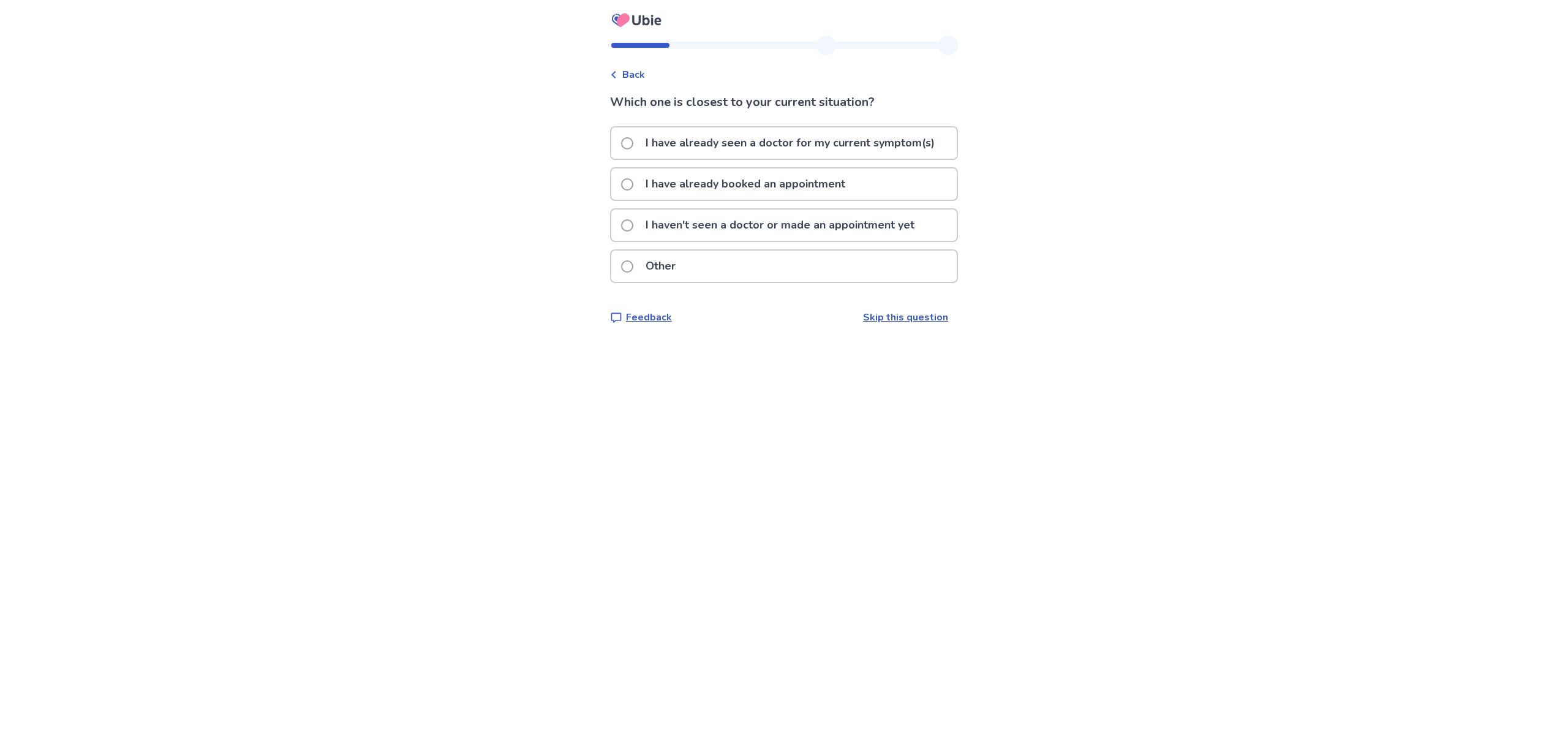
click at [639, 76] on span "Back" at bounding box center [633, 75] width 23 height 15
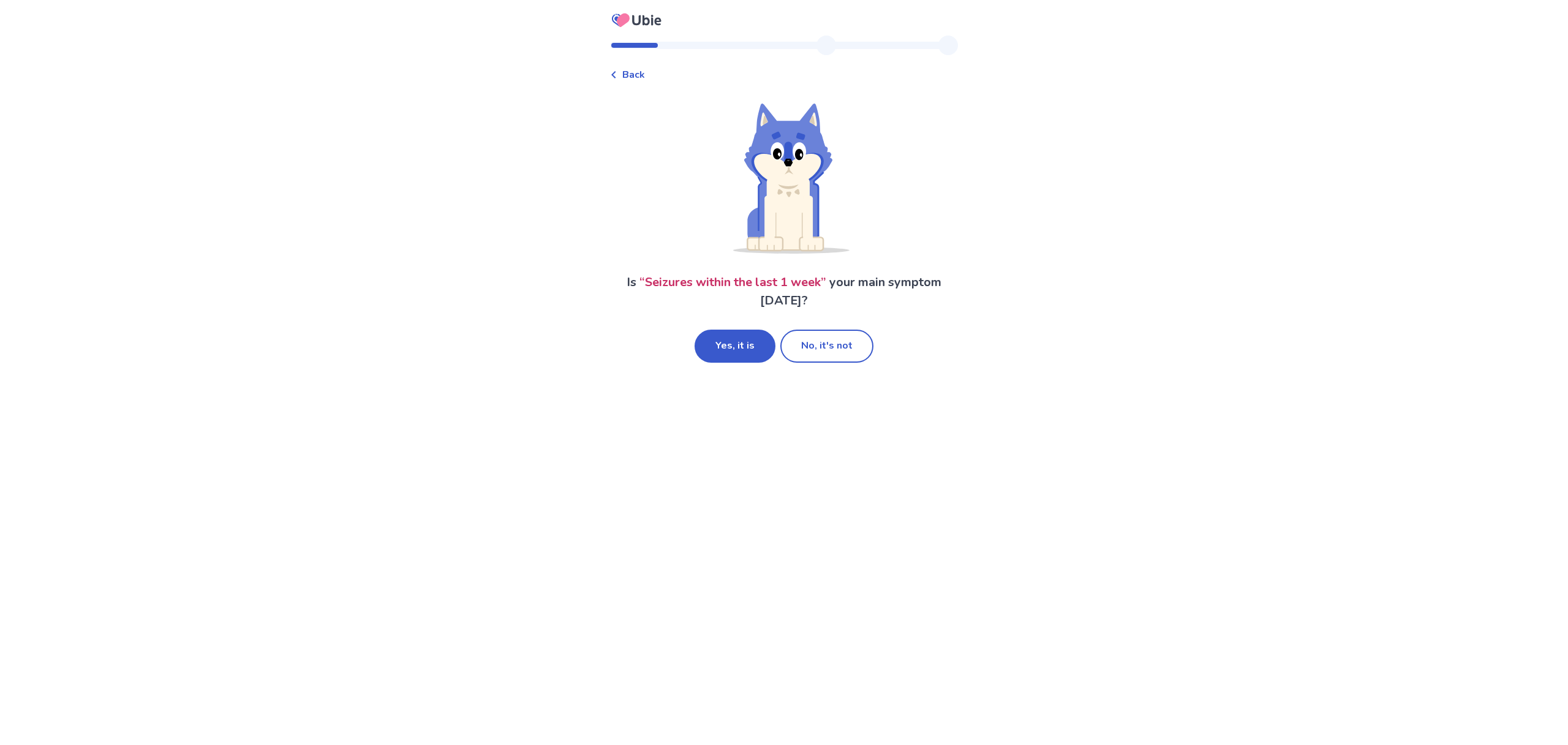
click at [636, 75] on span "Back" at bounding box center [633, 75] width 23 height 15
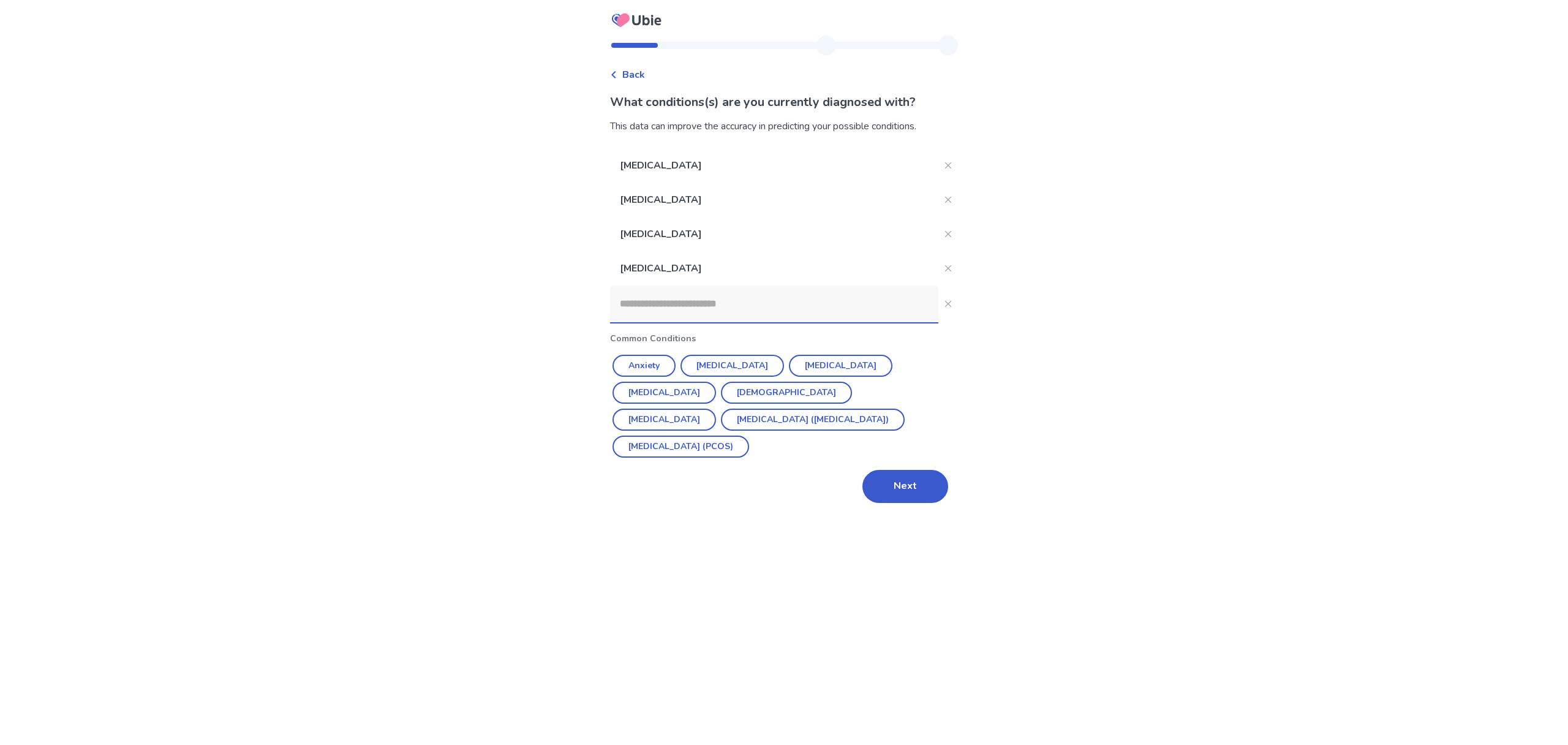
click at [702, 305] on input at bounding box center [774, 304] width 328 height 37
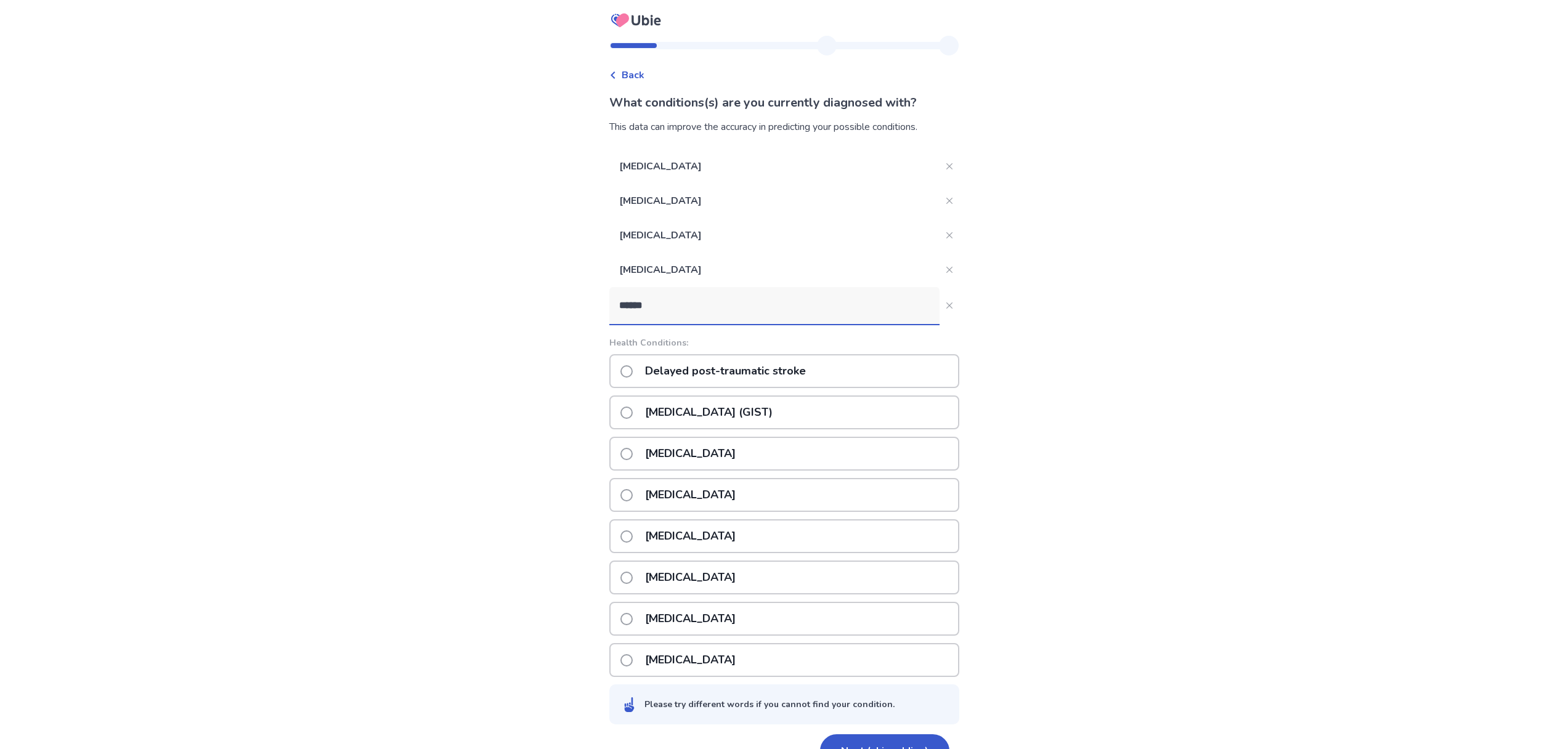
type input "******"
click at [633, 373] on span at bounding box center [626, 371] width 13 height 13
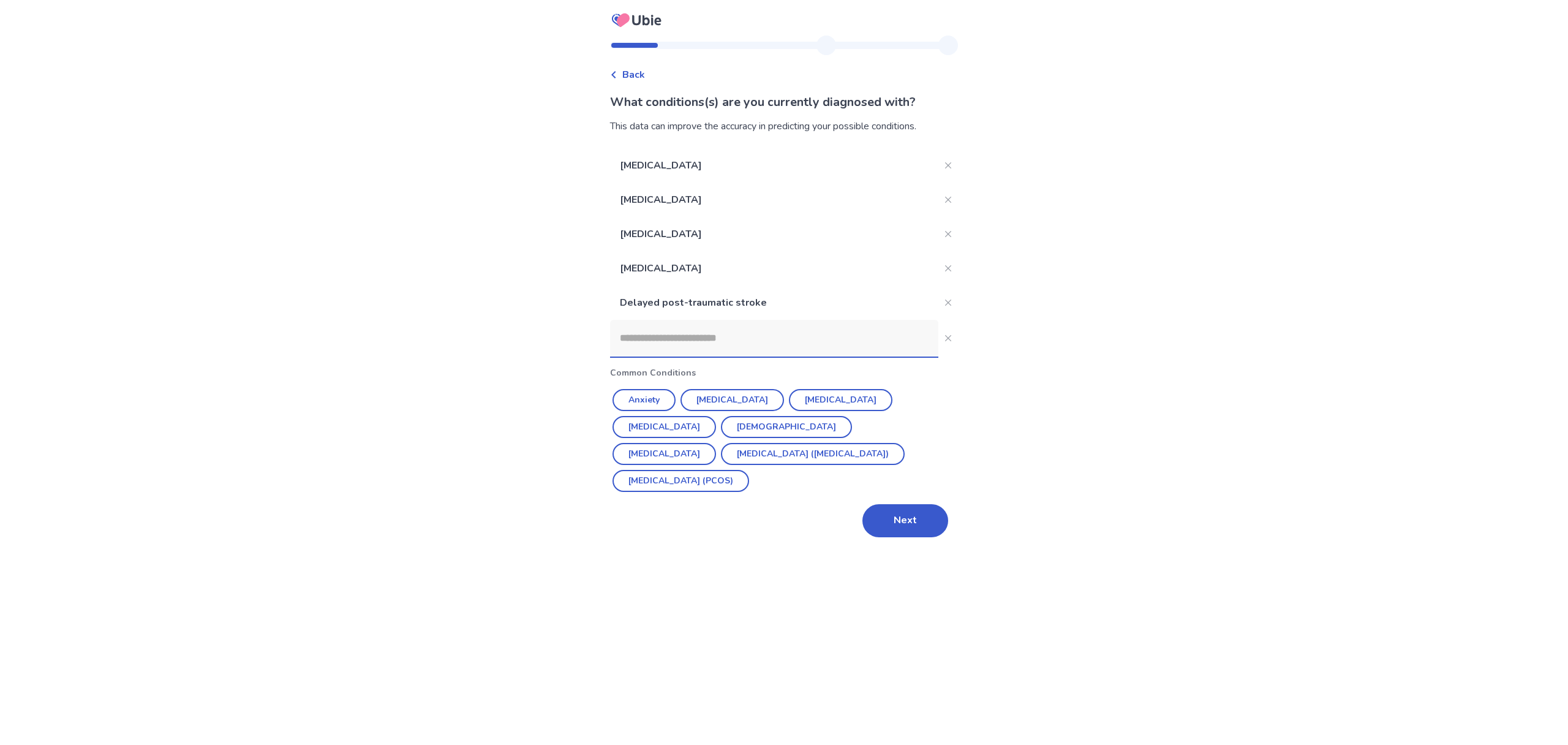
click at [685, 341] on input at bounding box center [774, 338] width 328 height 37
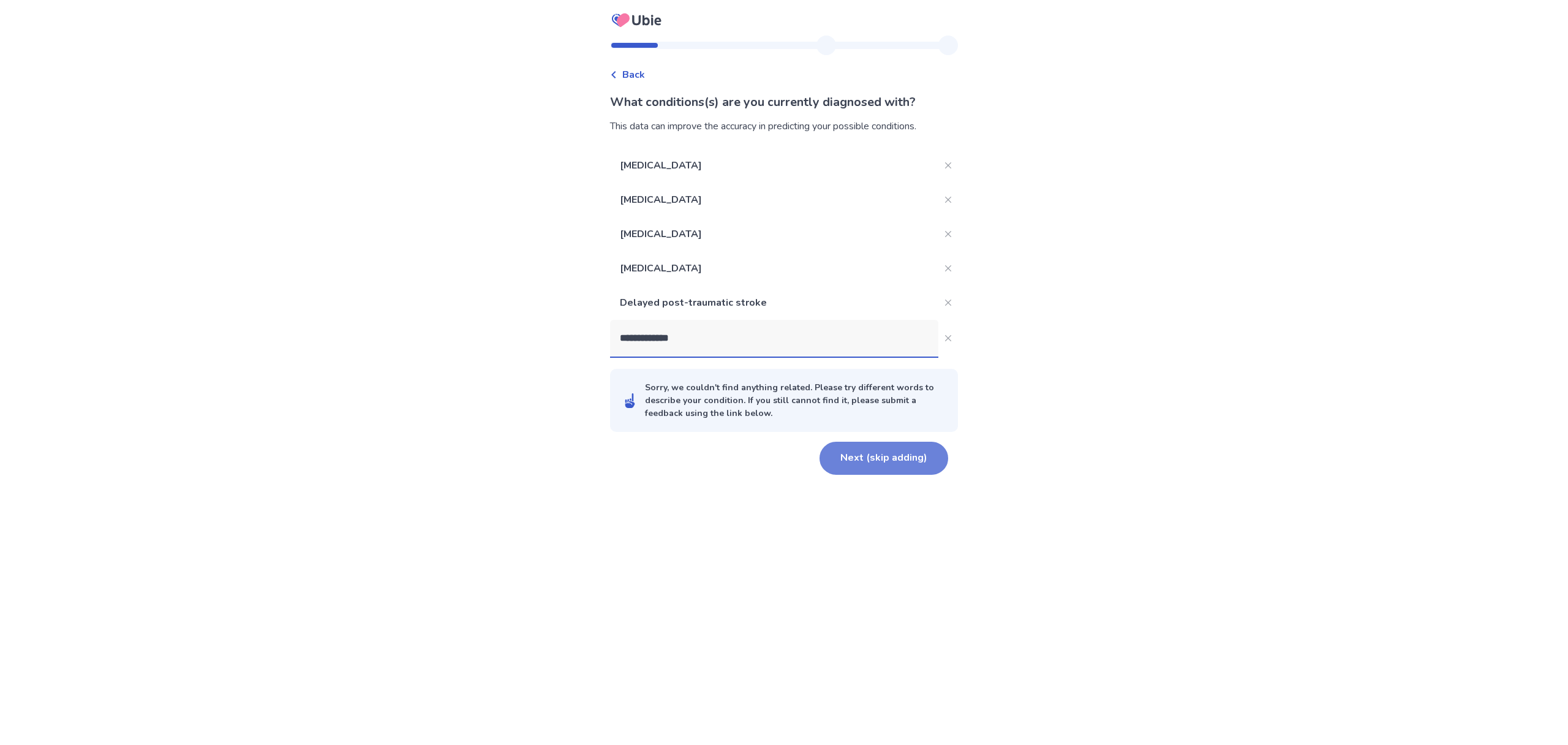
type input "**********"
click at [916, 462] on button "Next (skip adding)" at bounding box center [884, 458] width 129 height 33
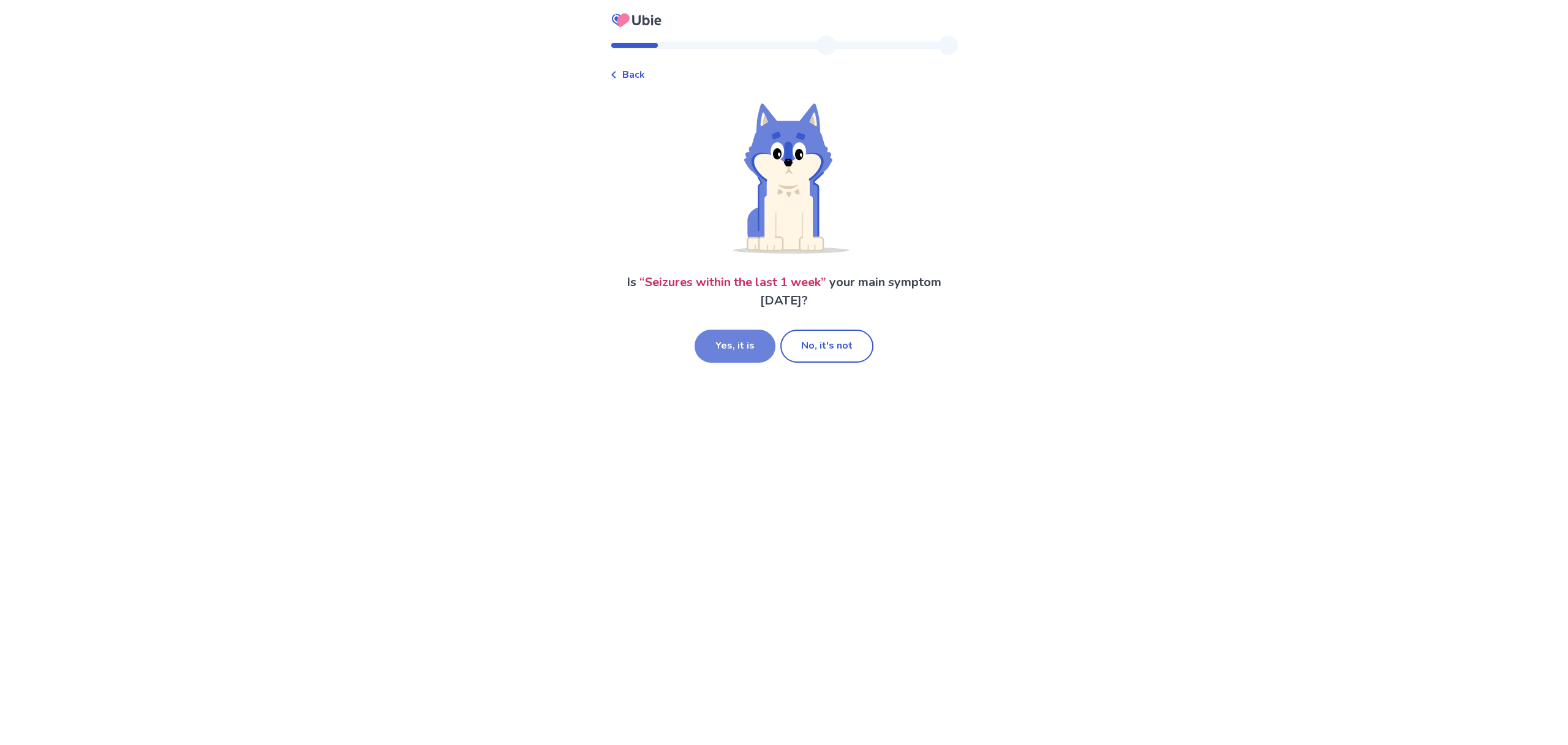
click at [718, 351] on button "Yes, it is" at bounding box center [735, 346] width 81 height 33
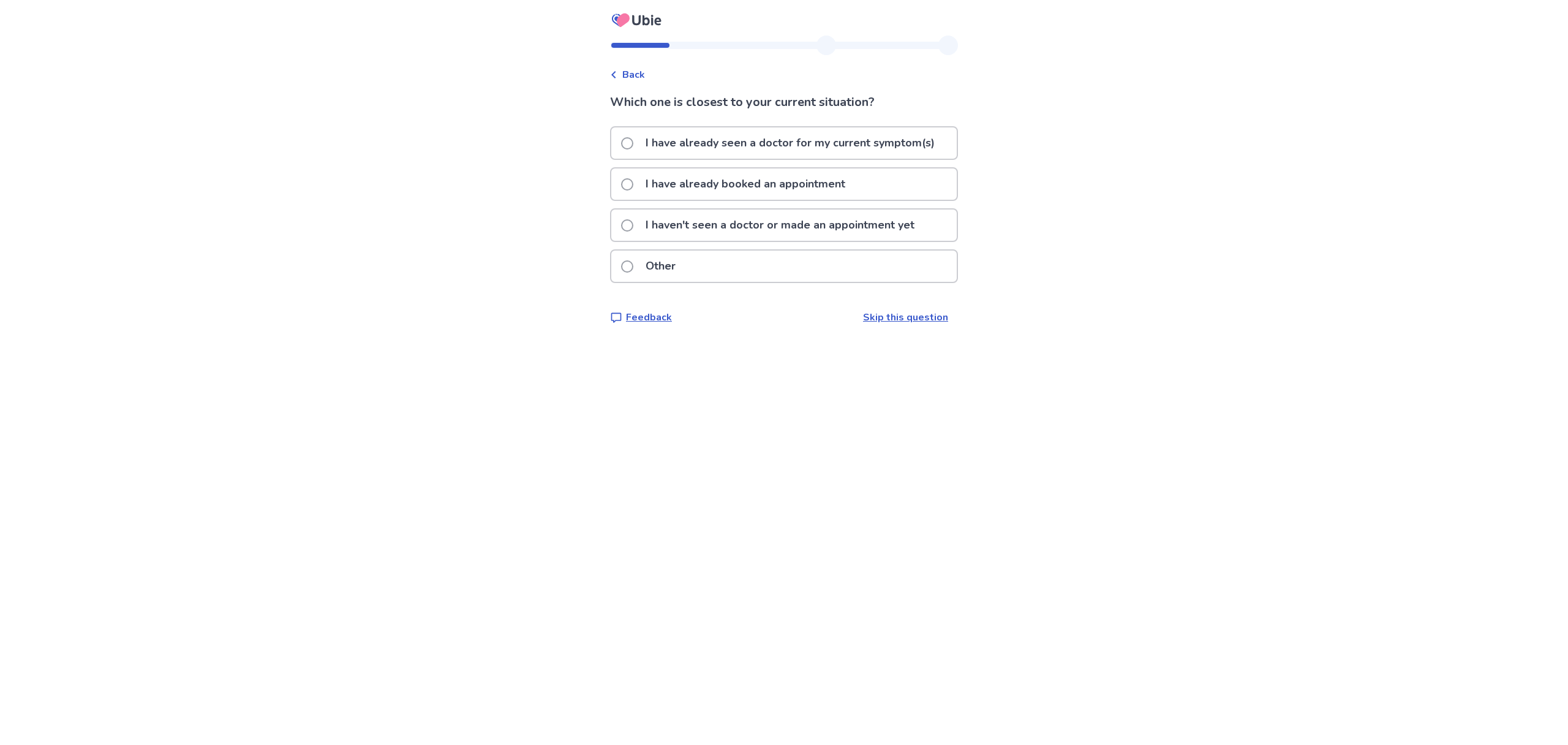
click at [633, 144] on span at bounding box center [627, 143] width 12 height 12
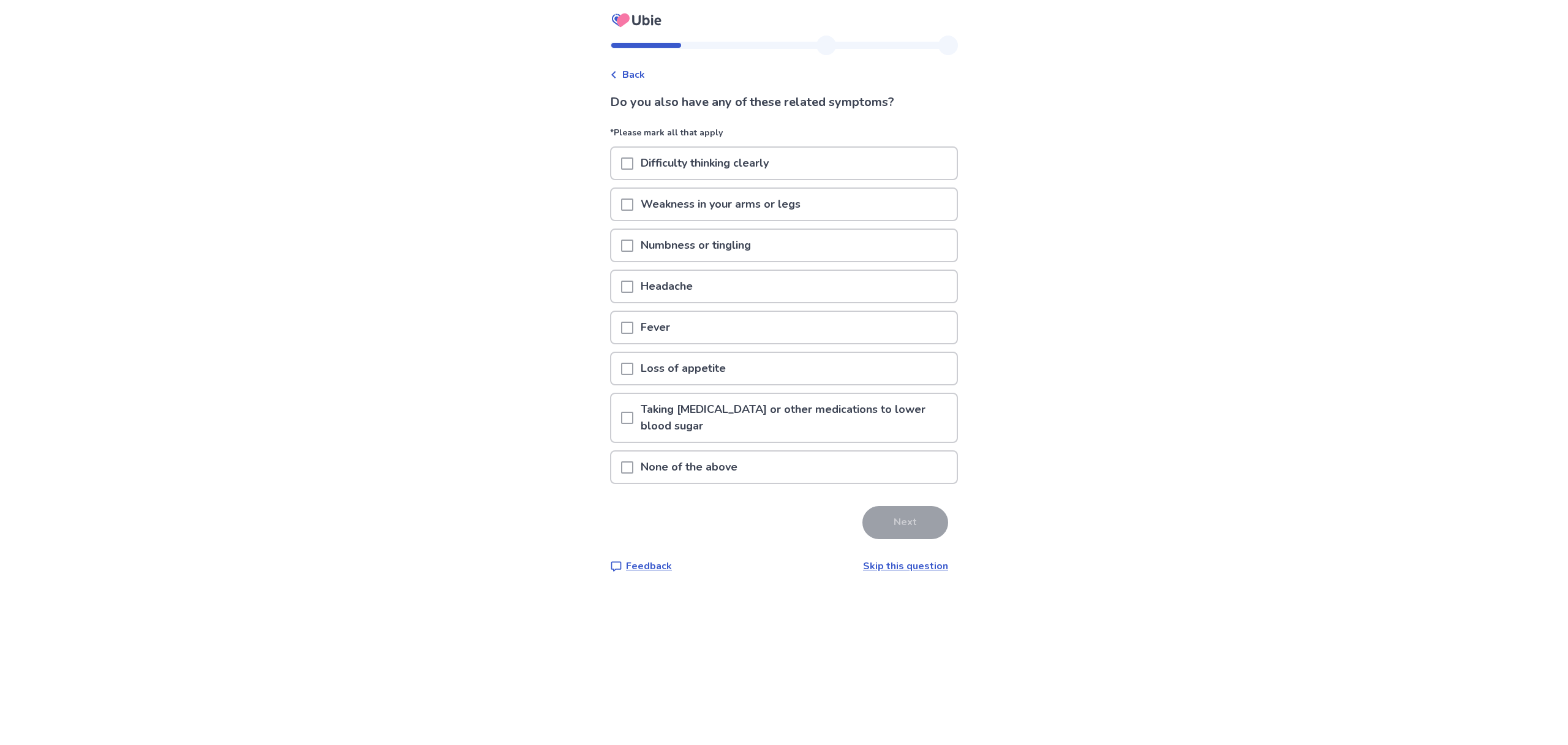
click at [633, 159] on span at bounding box center [627, 163] width 12 height 12
click at [633, 199] on span at bounding box center [627, 204] width 12 height 12
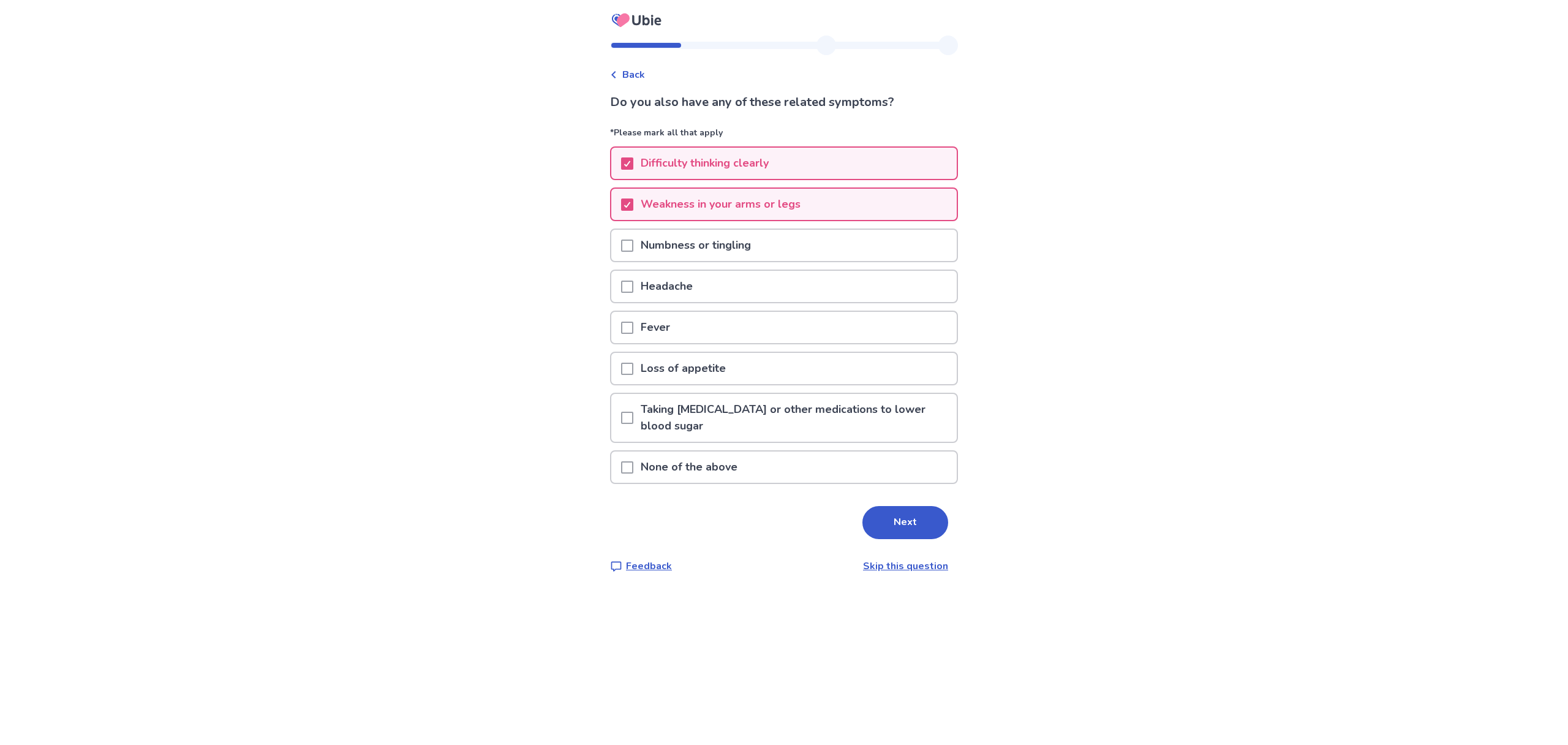
click at [633, 242] on span at bounding box center [627, 245] width 12 height 12
click at [633, 278] on div at bounding box center [627, 286] width 12 height 31
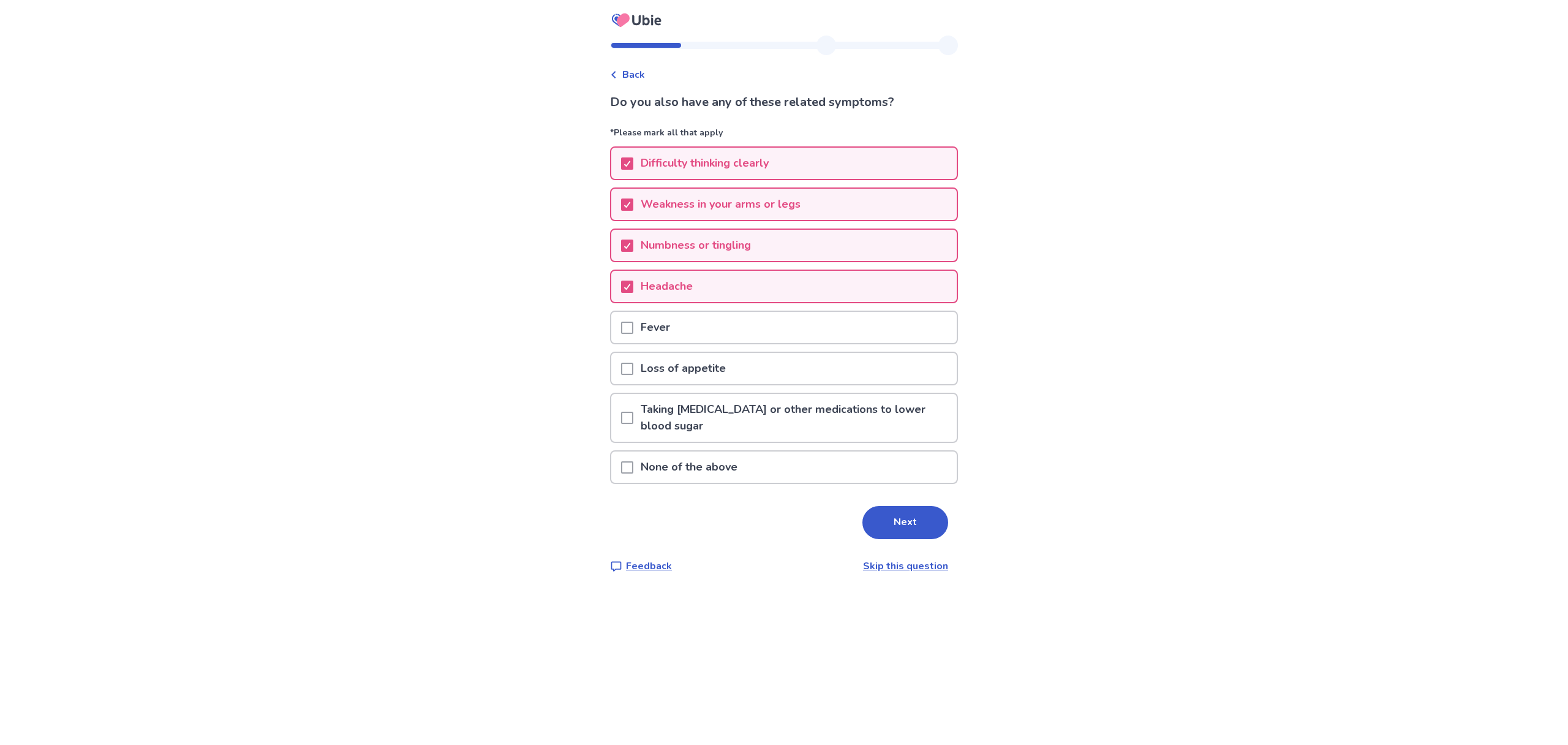
drag, startPoint x: 888, startPoint y: 511, endPoint x: 886, endPoint y: 488, distance: 23.1
click at [888, 511] on button "Next" at bounding box center [905, 522] width 86 height 33
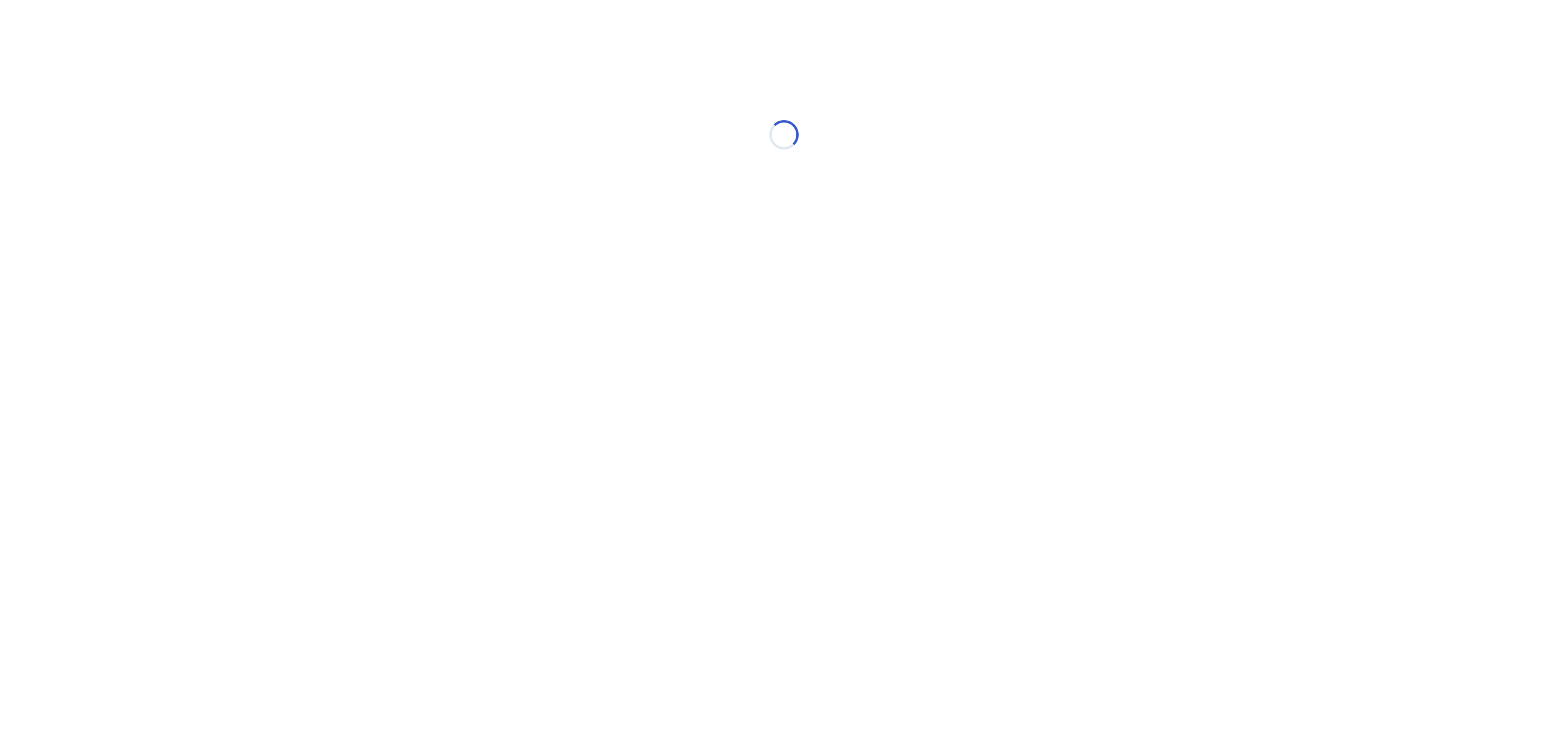
select select "*"
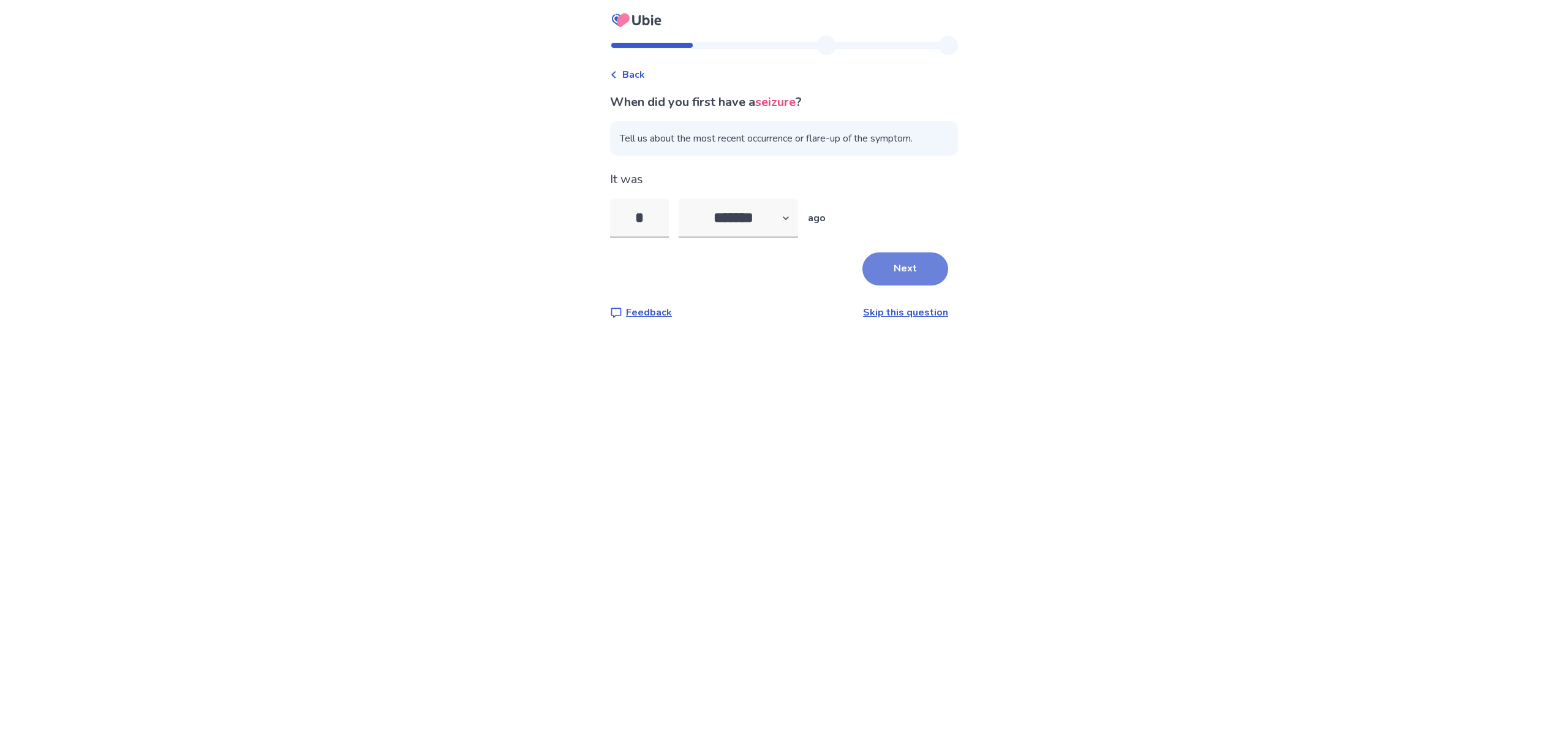
type input "*"
click at [904, 272] on button "Next" at bounding box center [905, 269] width 86 height 33
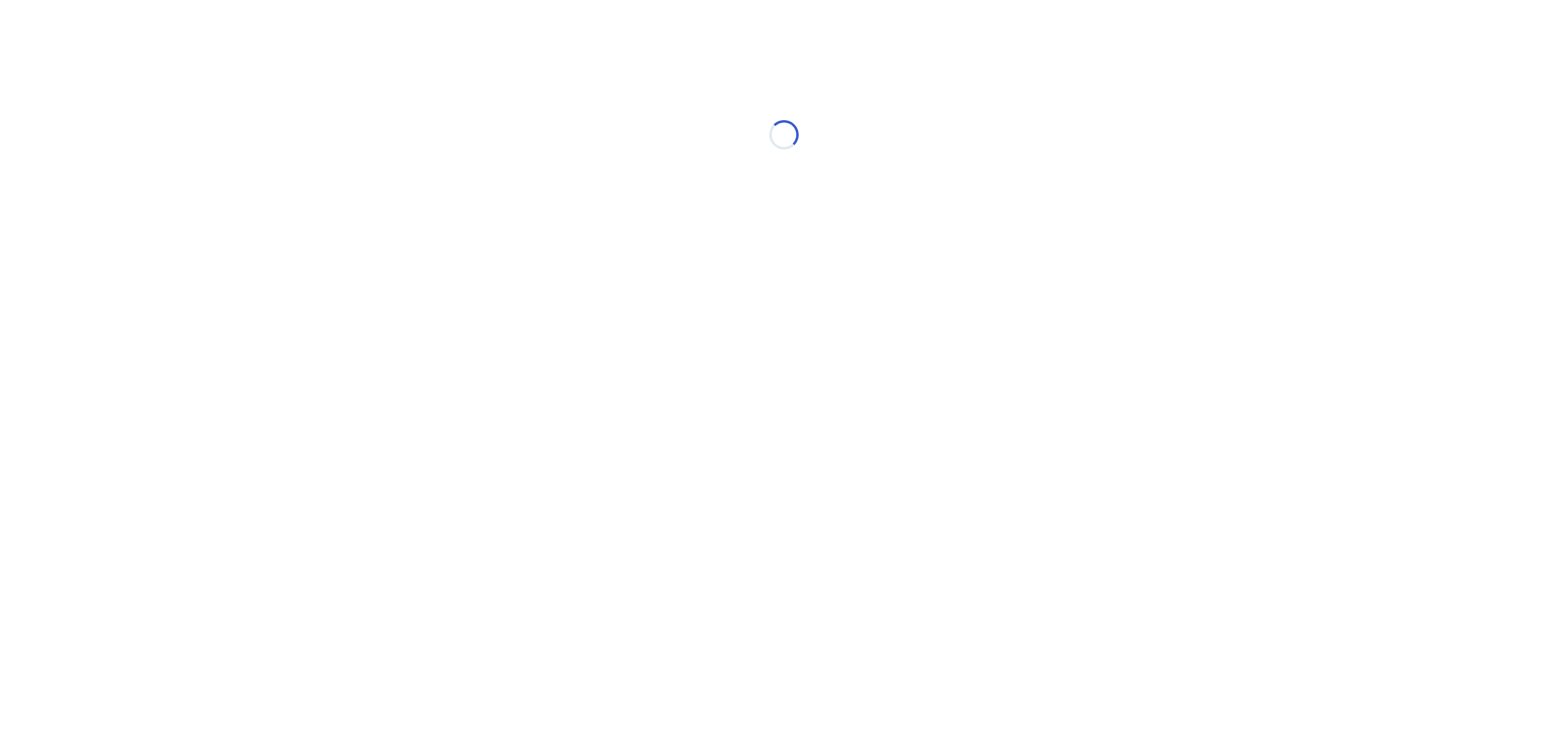
select select "*"
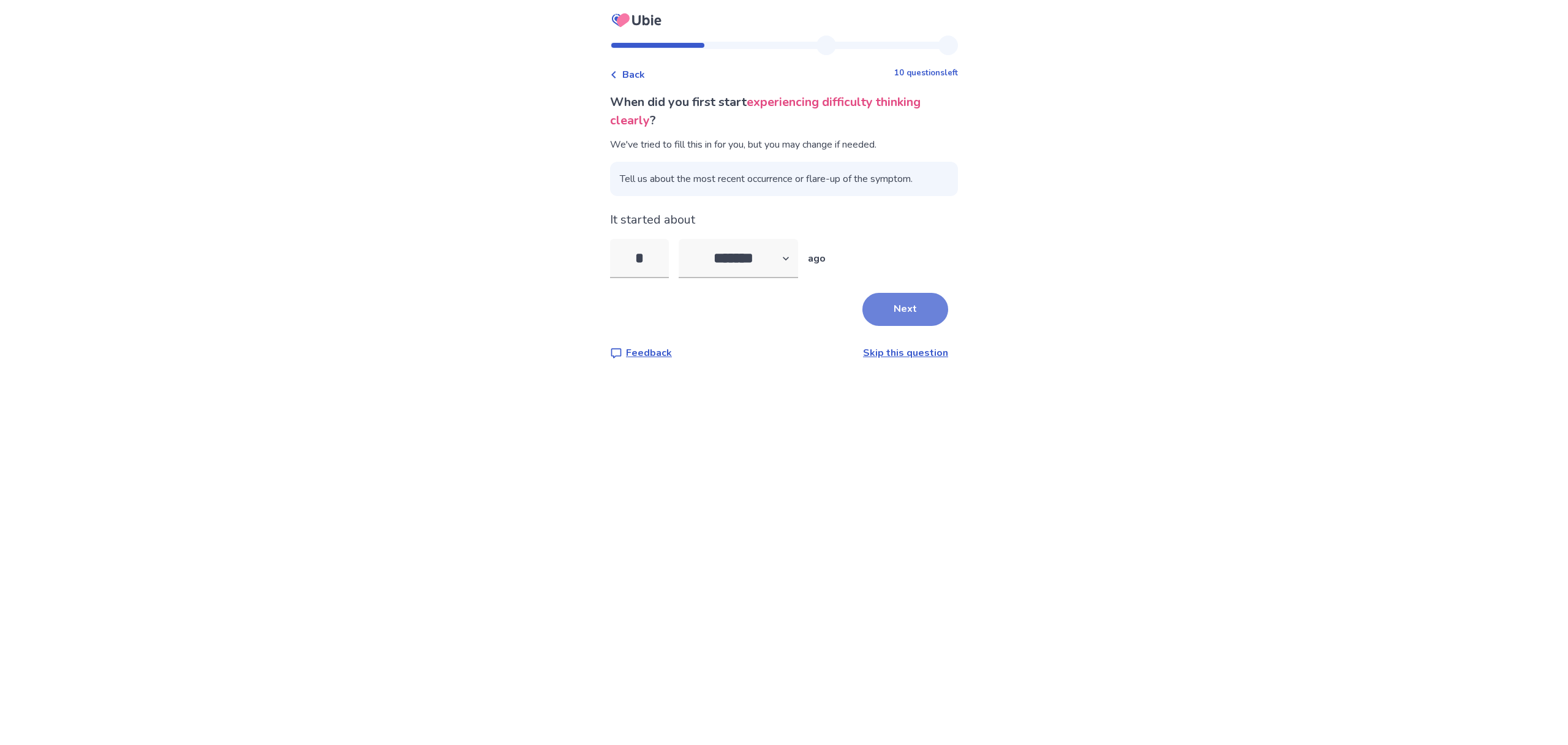
click at [902, 313] on button "Next" at bounding box center [905, 309] width 86 height 33
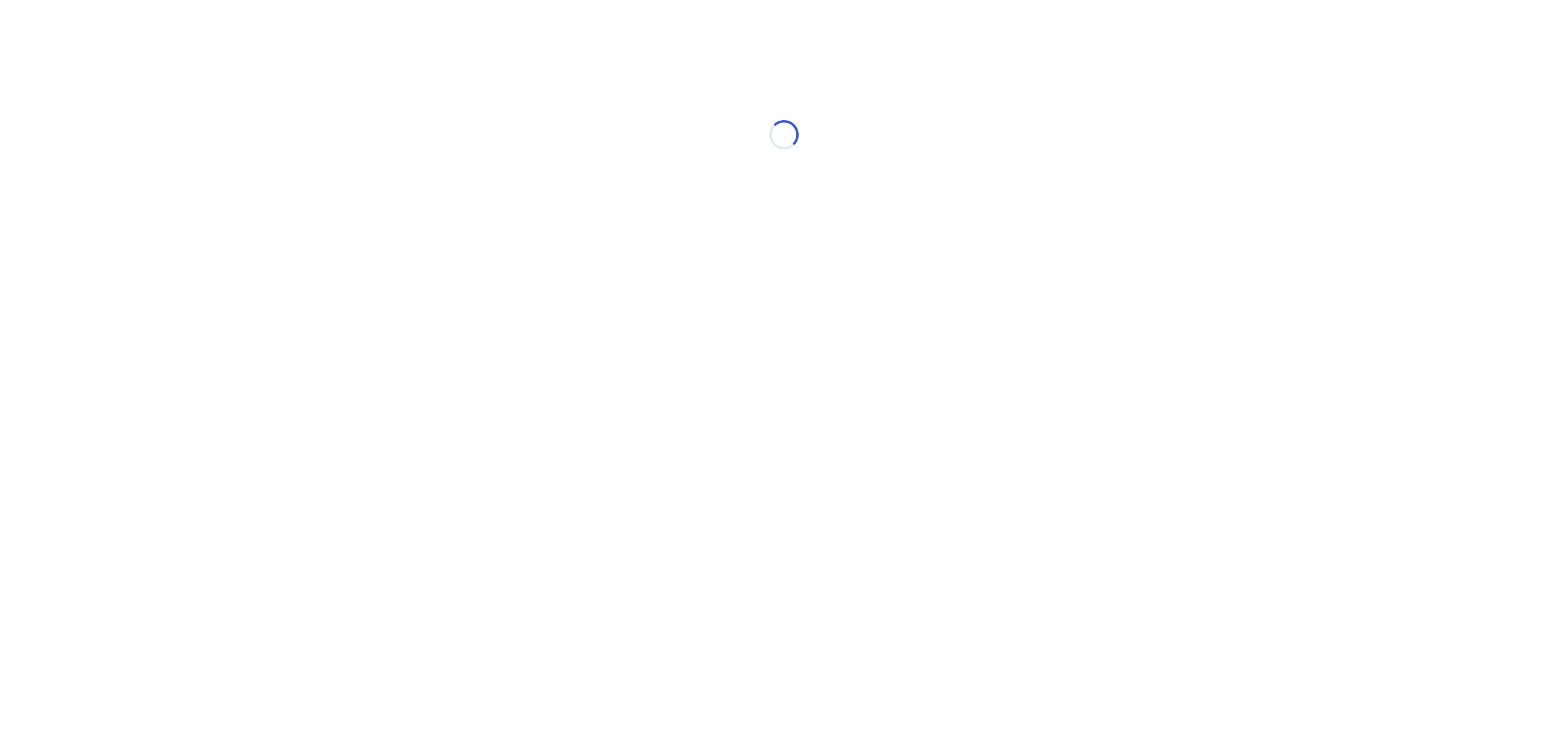
select select "*"
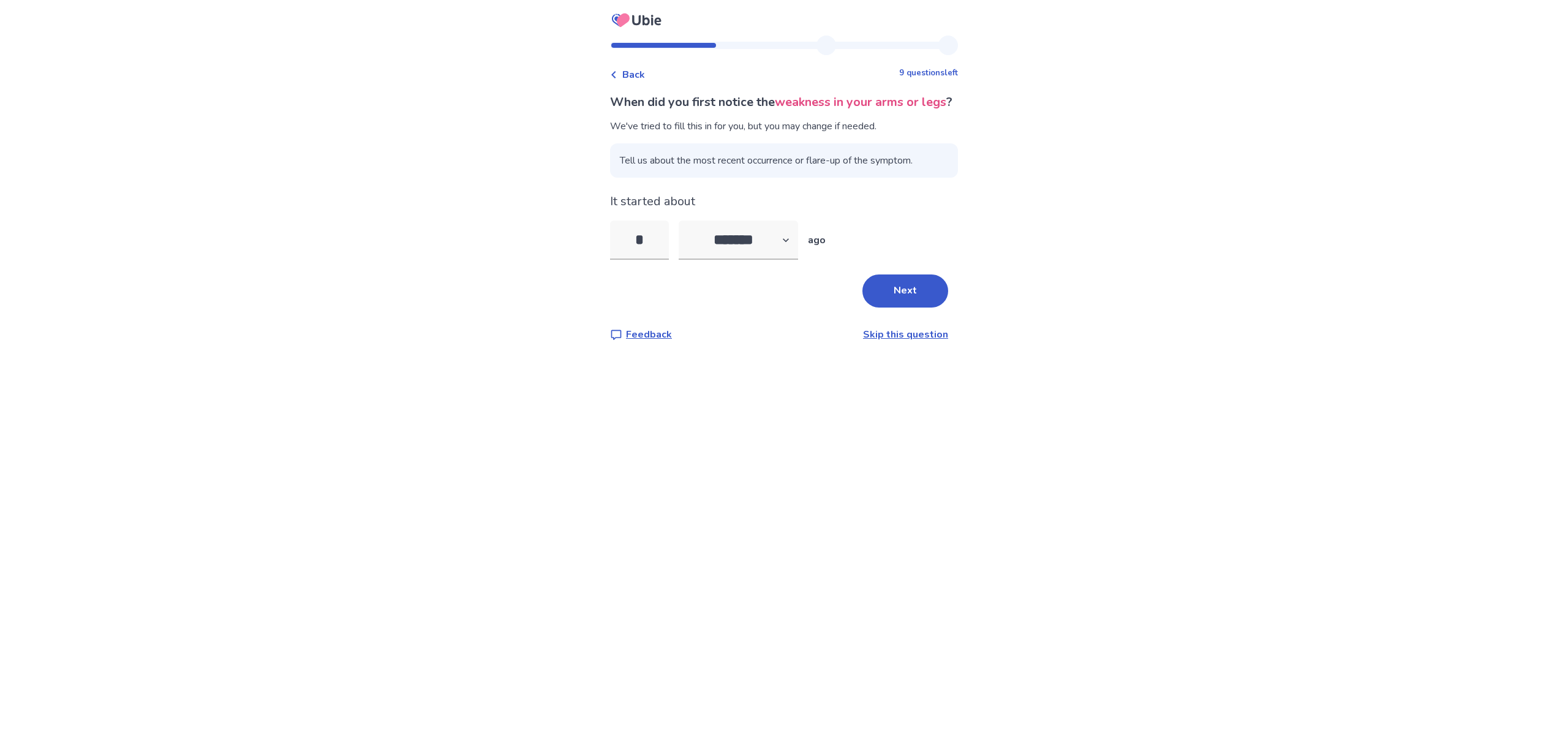
click at [902, 308] on button "Next" at bounding box center [905, 291] width 86 height 33
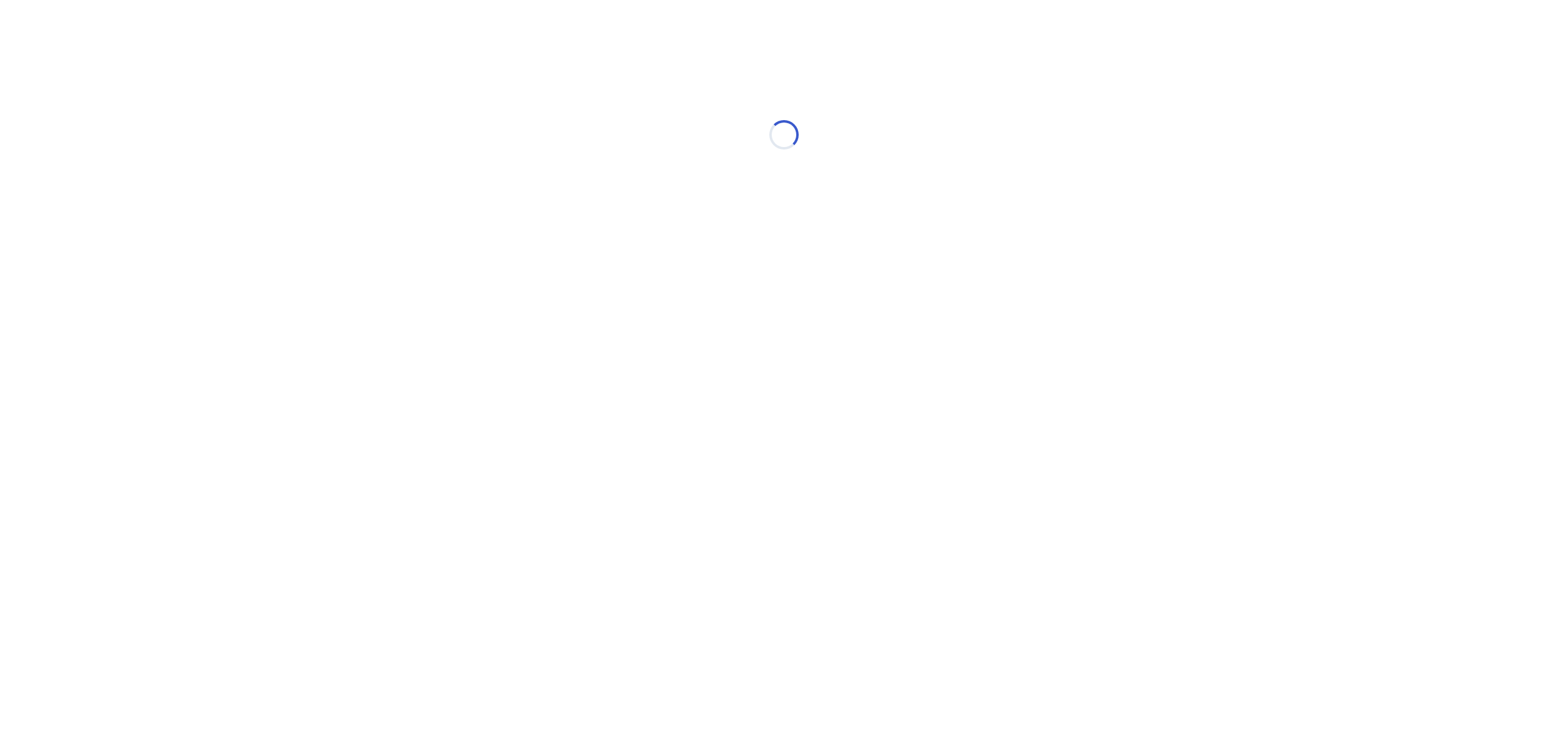
select select "*"
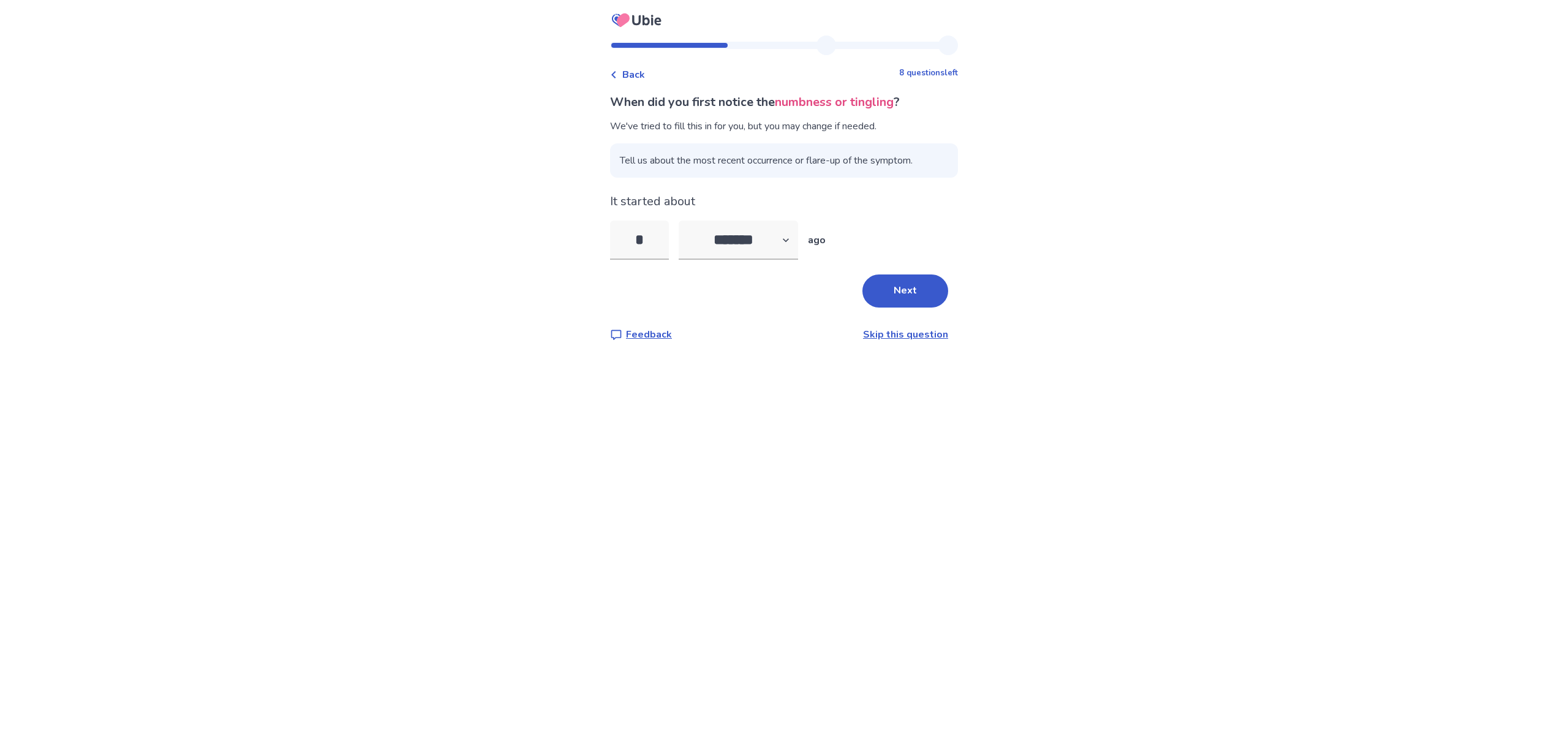
click at [902, 313] on div "When did you first notice the numbness or tingling ? We've tried to fill this i…" at bounding box center [784, 218] width 348 height 249
click at [903, 300] on button "Next" at bounding box center [905, 291] width 86 height 33
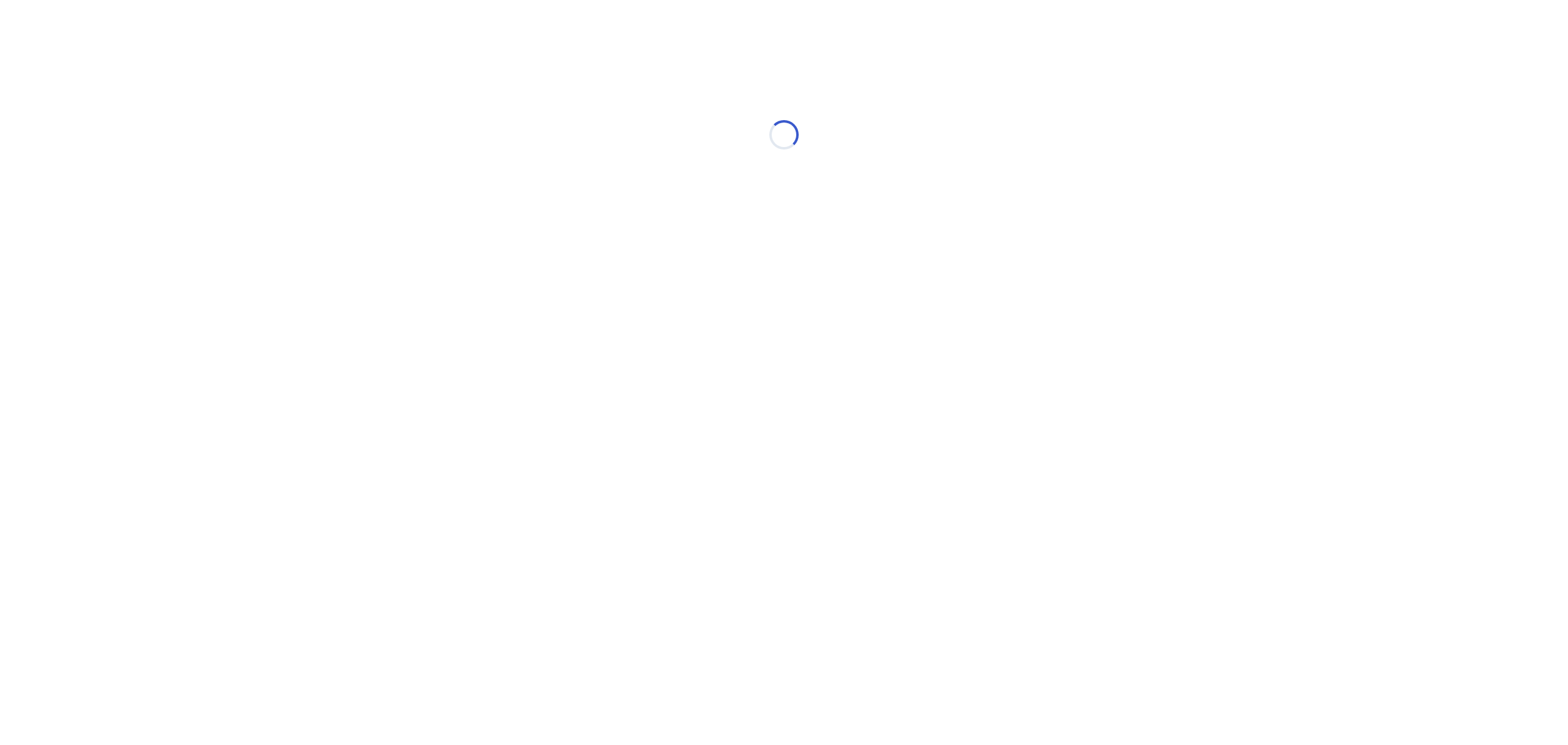
select select "*"
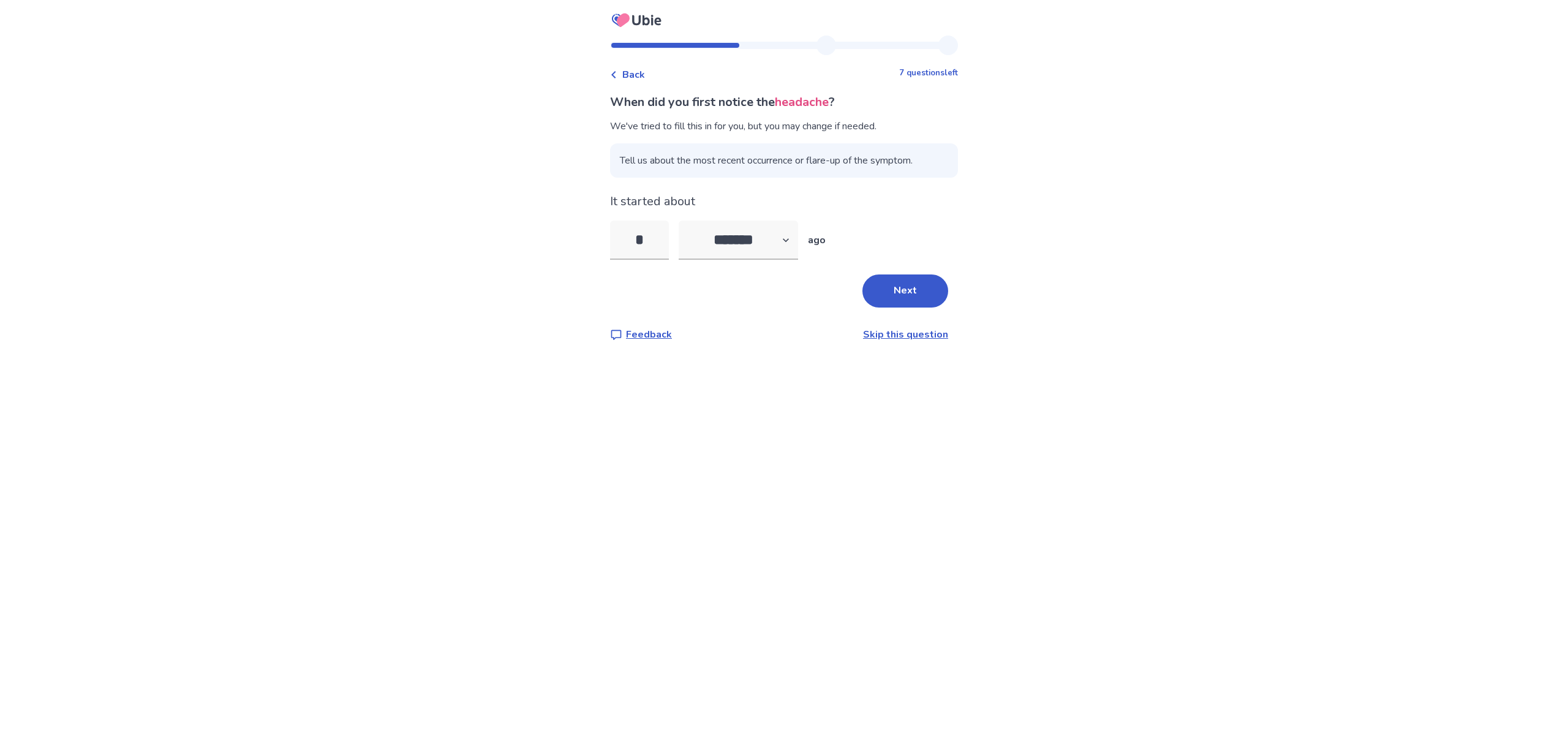
click at [903, 300] on button "Next" at bounding box center [905, 291] width 86 height 33
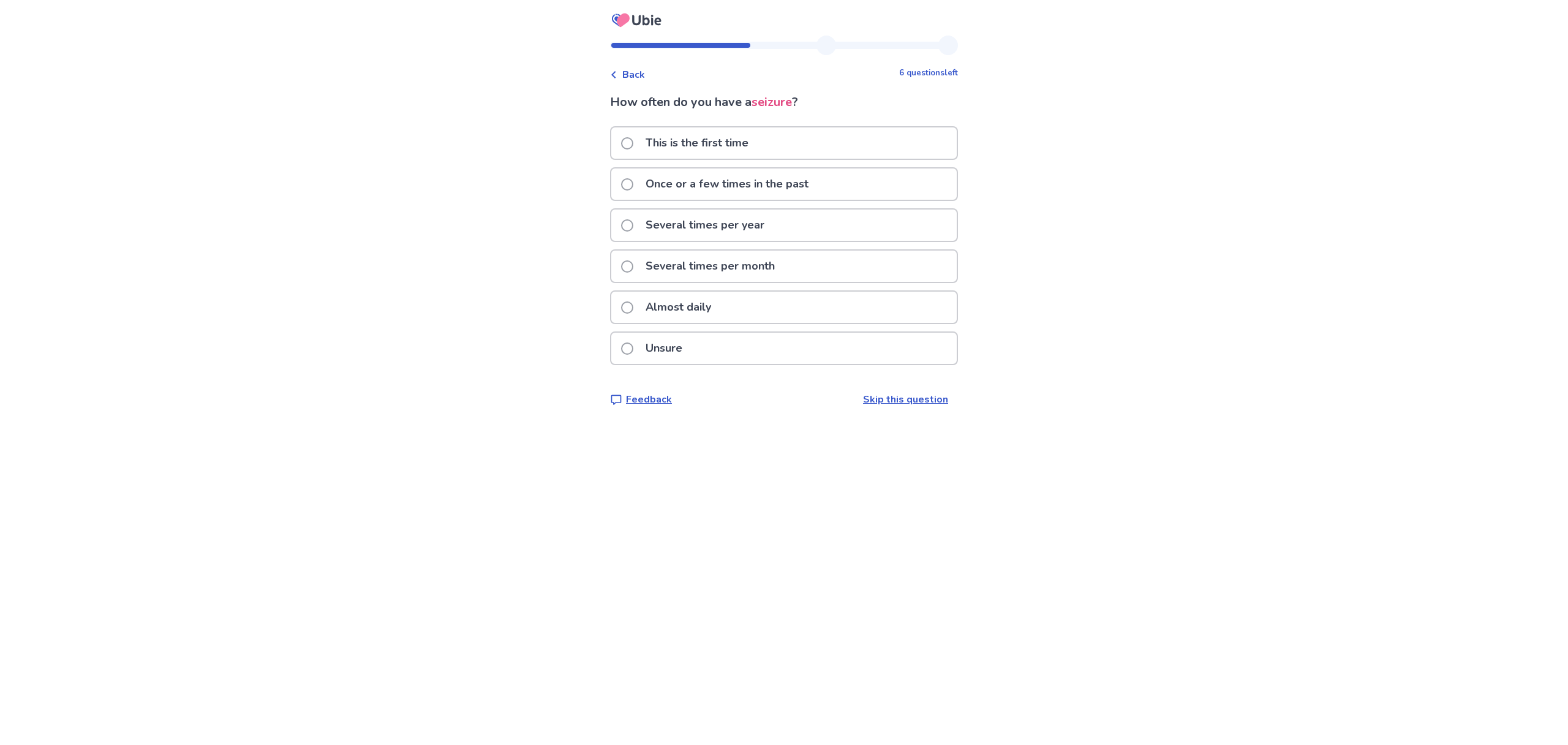
click at [633, 307] on span at bounding box center [627, 308] width 12 height 12
